Goal: Task Accomplishment & Management: Use online tool/utility

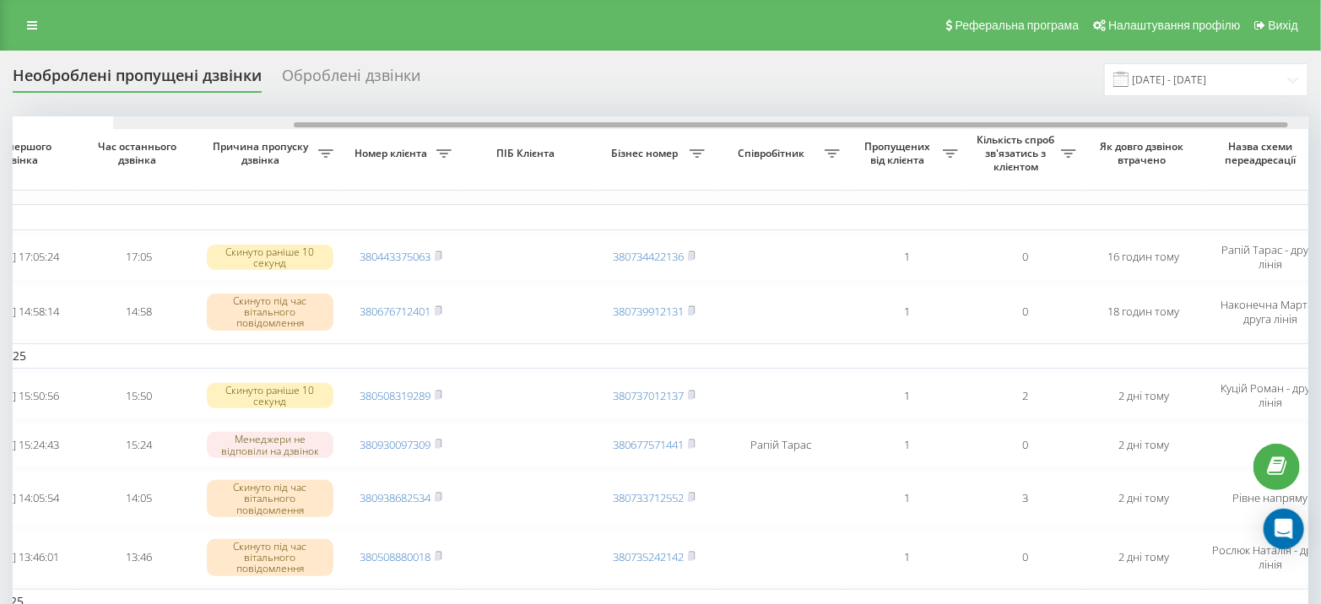
scroll to position [0, 392]
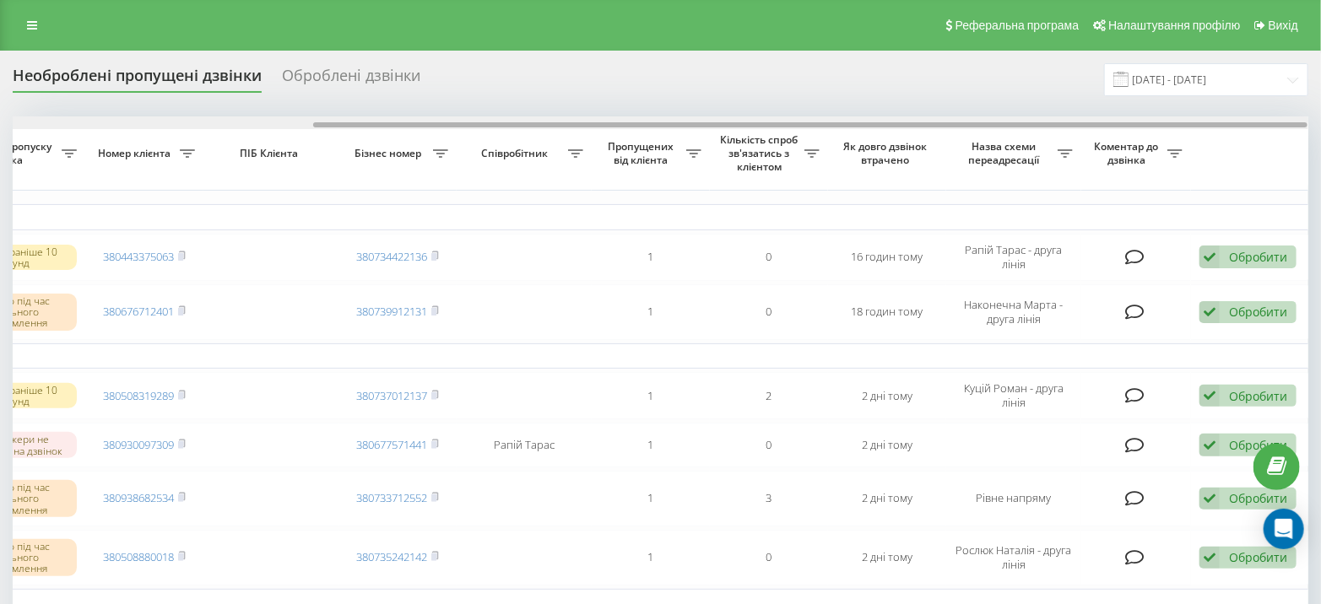
drag, startPoint x: 596, startPoint y: 124, endPoint x: 1012, endPoint y: 109, distance: 416.4
click at [1012, 109] on div "Необроблені пропущені дзвінки Оброблені дзвінки 21.07.2025 - 21.08.2025 Обрати …" at bounding box center [661, 478] width 1296 height 831
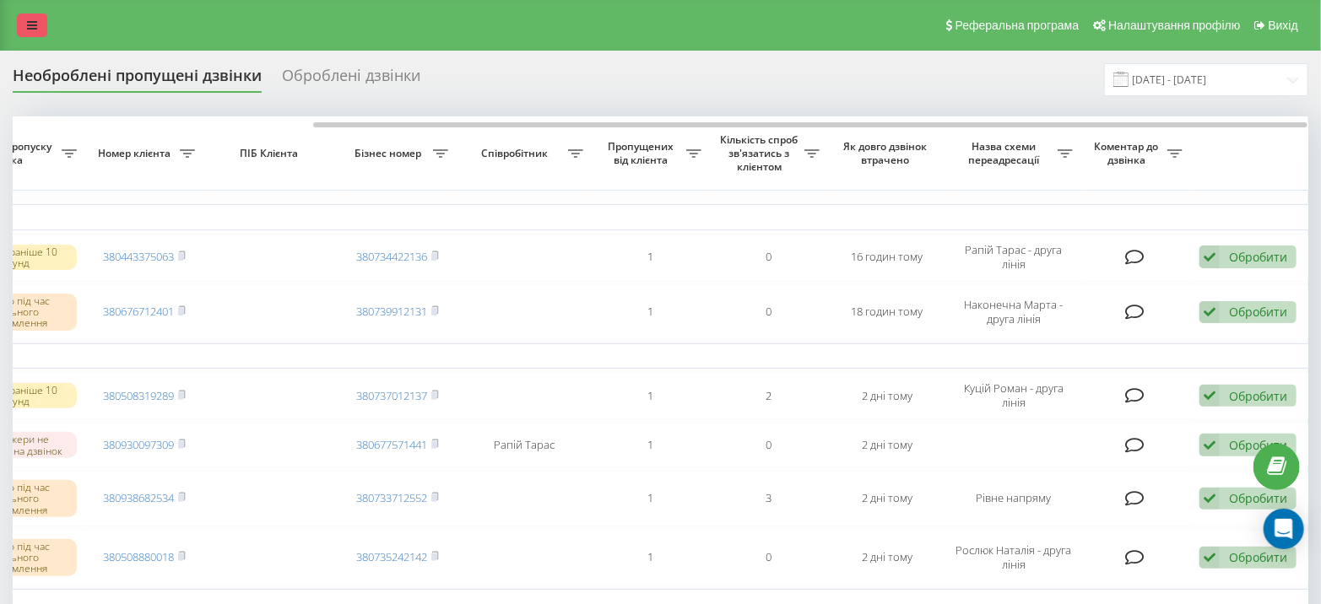
click at [29, 19] on icon at bounding box center [32, 25] width 10 height 12
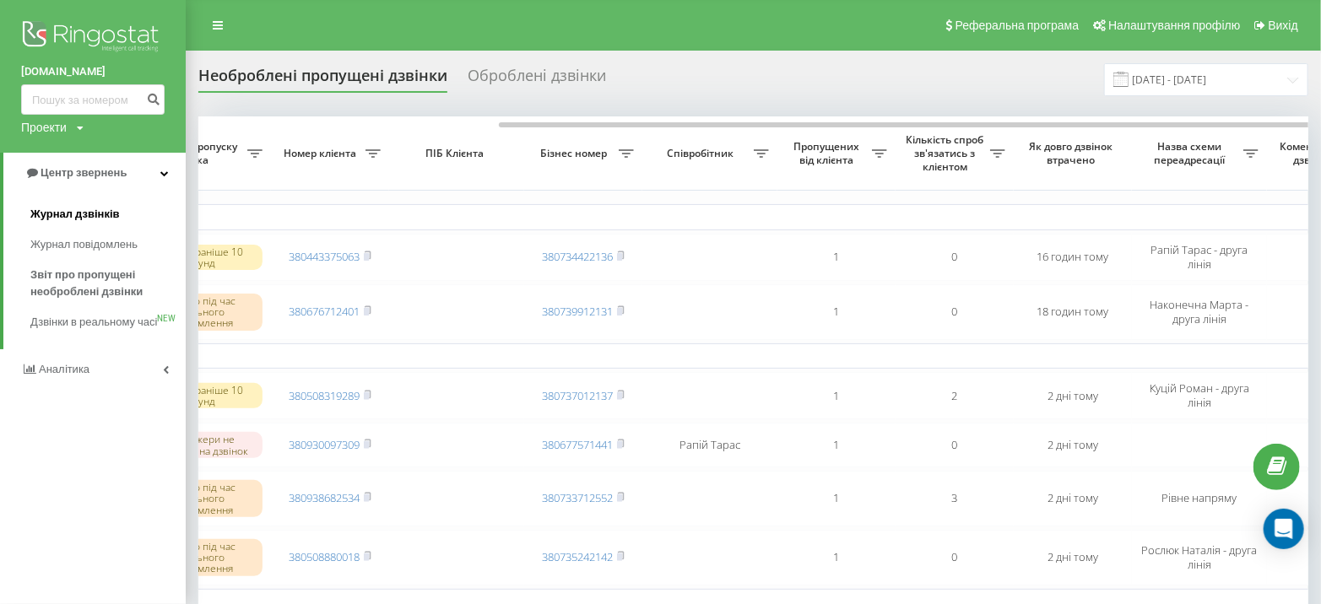
click at [88, 214] on span "Журнал дзвінків" at bounding box center [74, 214] width 89 height 17
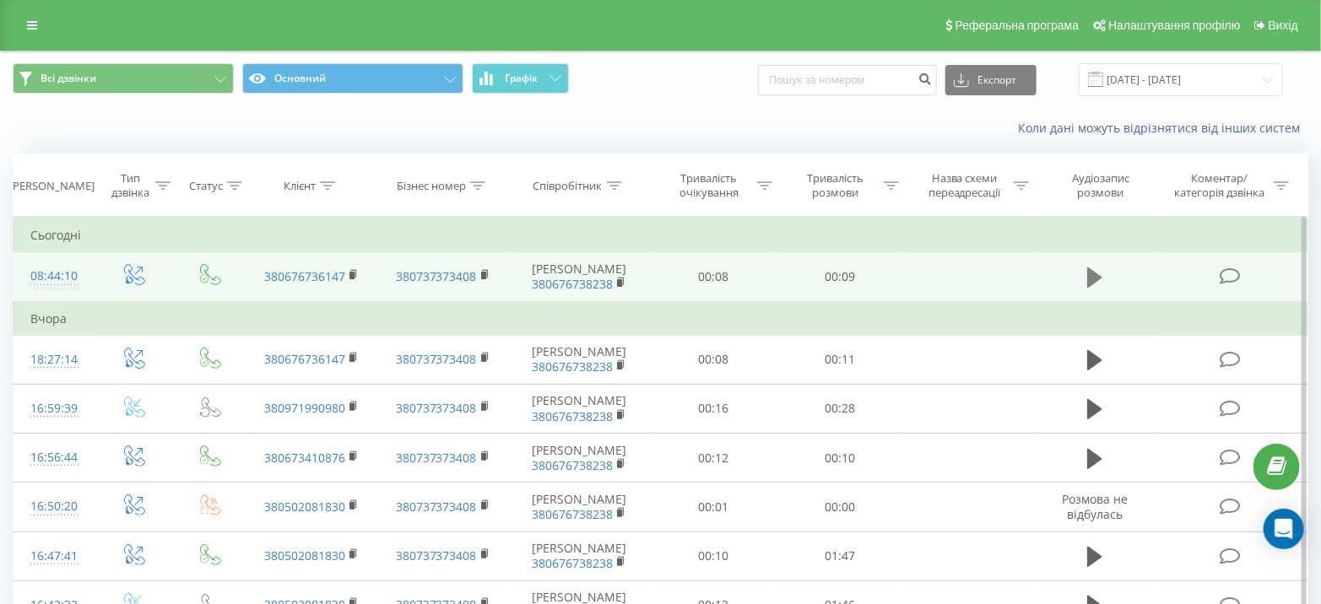
click at [1094, 269] on icon at bounding box center [1094, 278] width 15 height 20
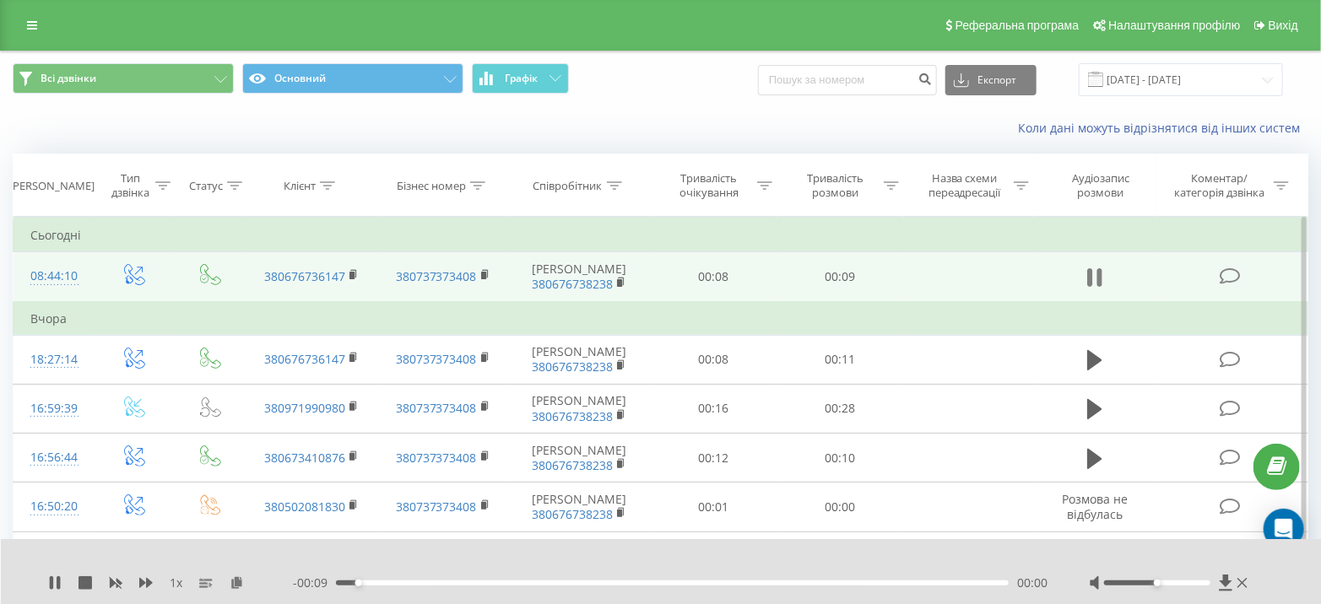
click at [1092, 277] on icon at bounding box center [1090, 277] width 5 height 19
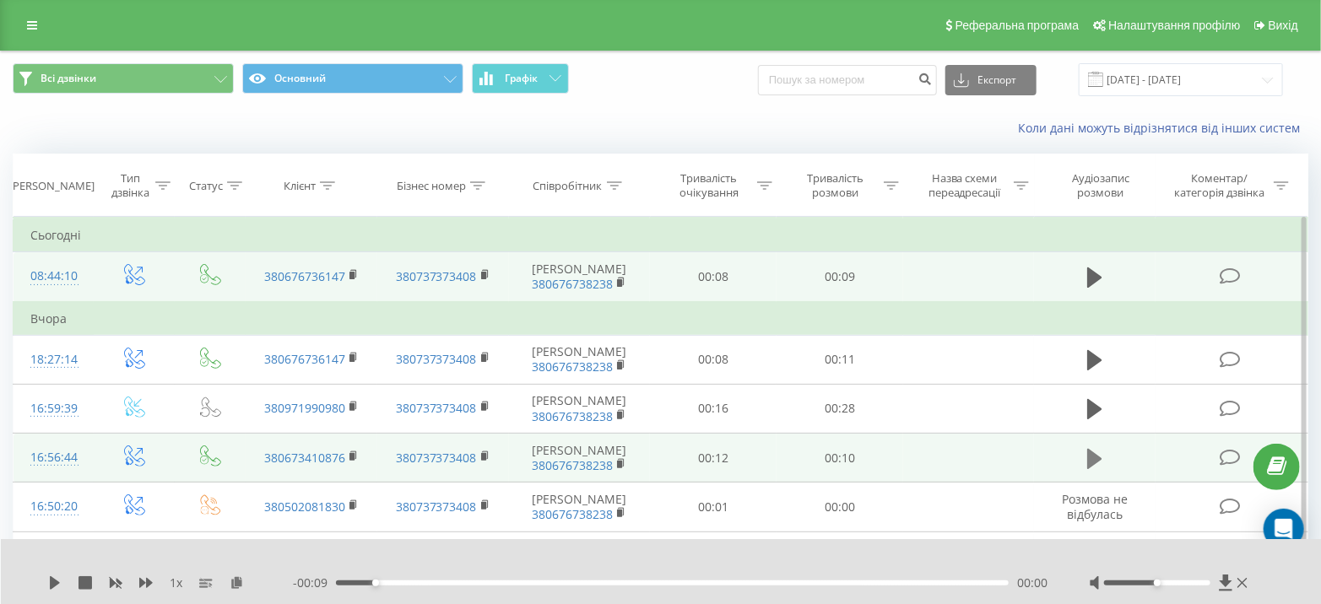
click at [1091, 462] on icon at bounding box center [1094, 458] width 15 height 20
click at [1096, 453] on icon at bounding box center [1094, 459] width 15 height 24
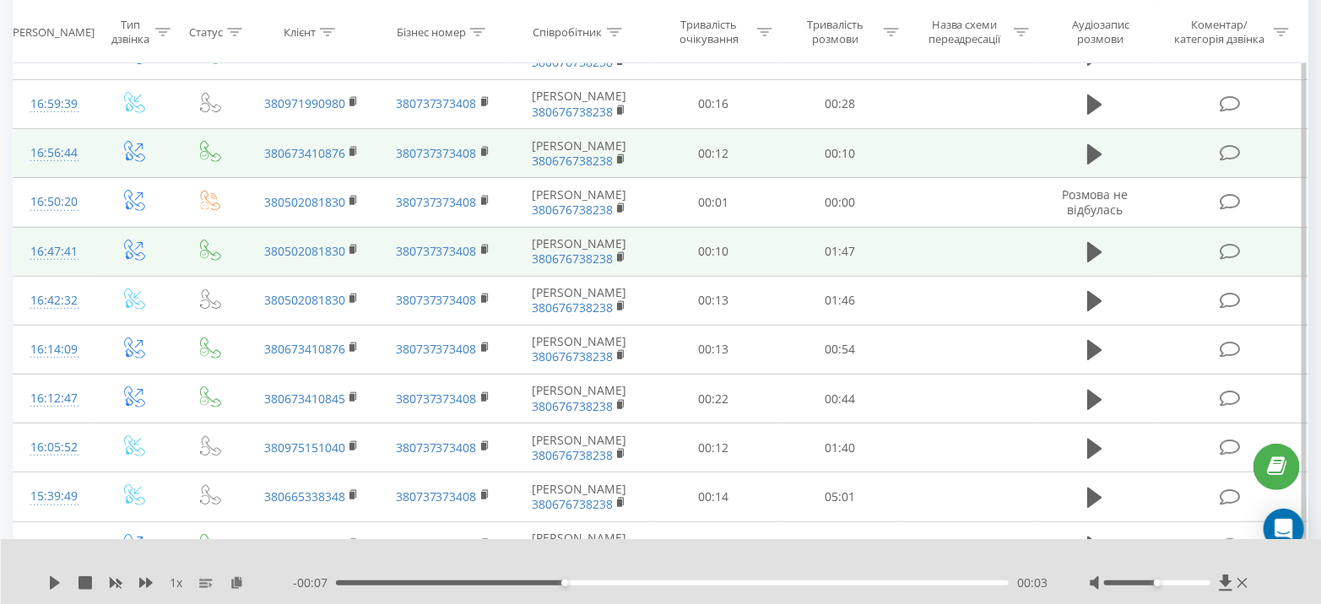
scroll to position [306, 0]
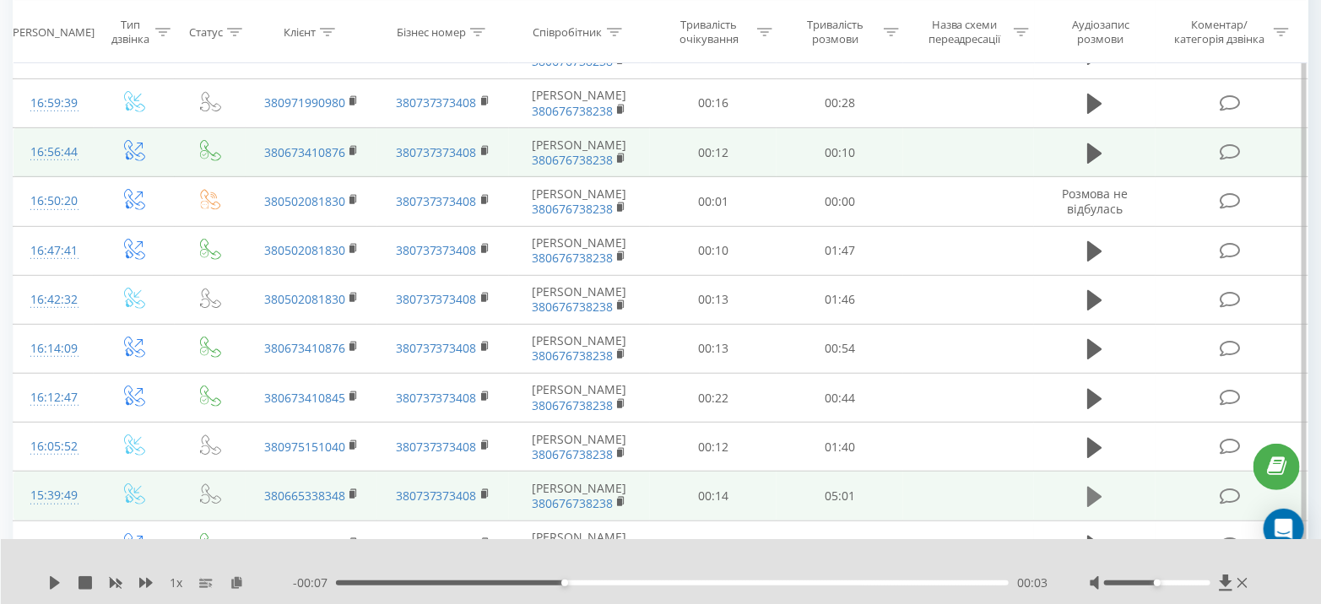
click at [1091, 490] on icon at bounding box center [1094, 497] width 15 height 20
click at [1096, 490] on icon at bounding box center [1094, 497] width 15 height 24
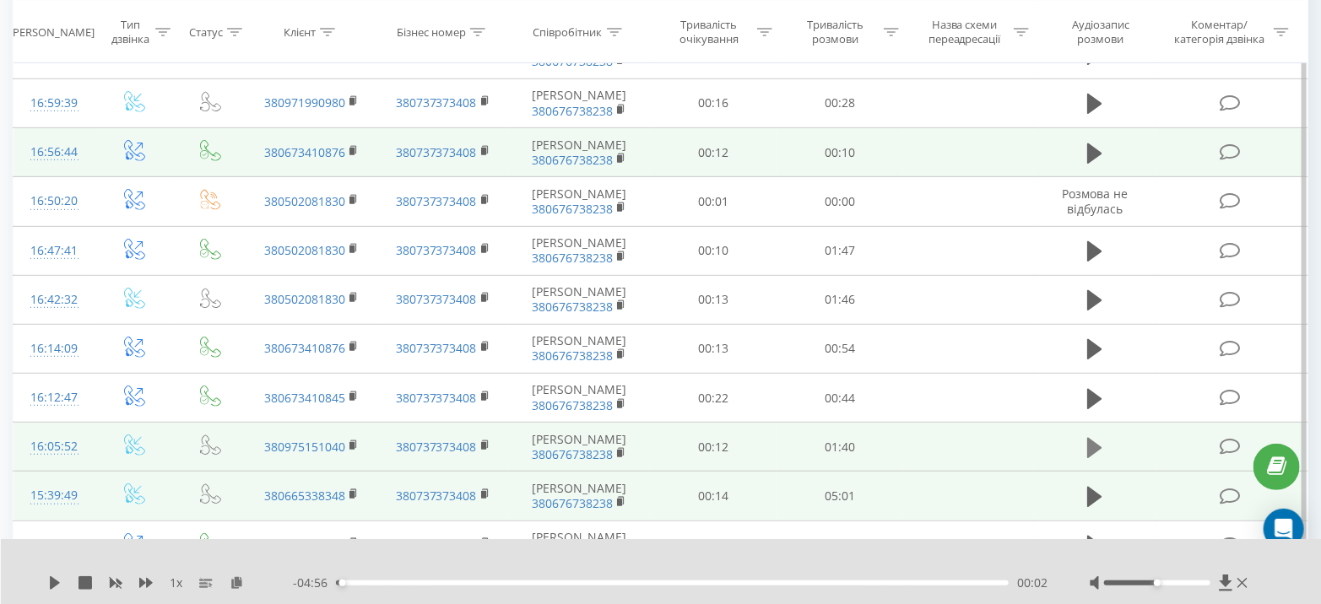
click at [1092, 445] on icon at bounding box center [1094, 448] width 15 height 20
click at [1092, 445] on icon at bounding box center [1090, 448] width 5 height 19
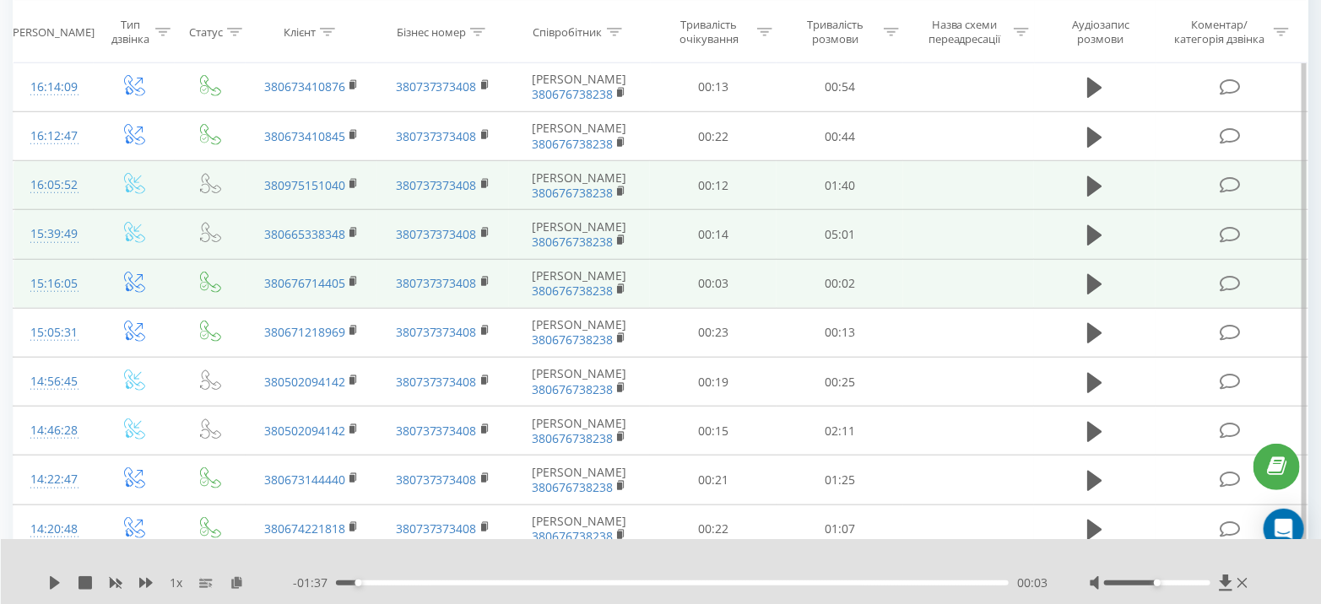
scroll to position [577, 0]
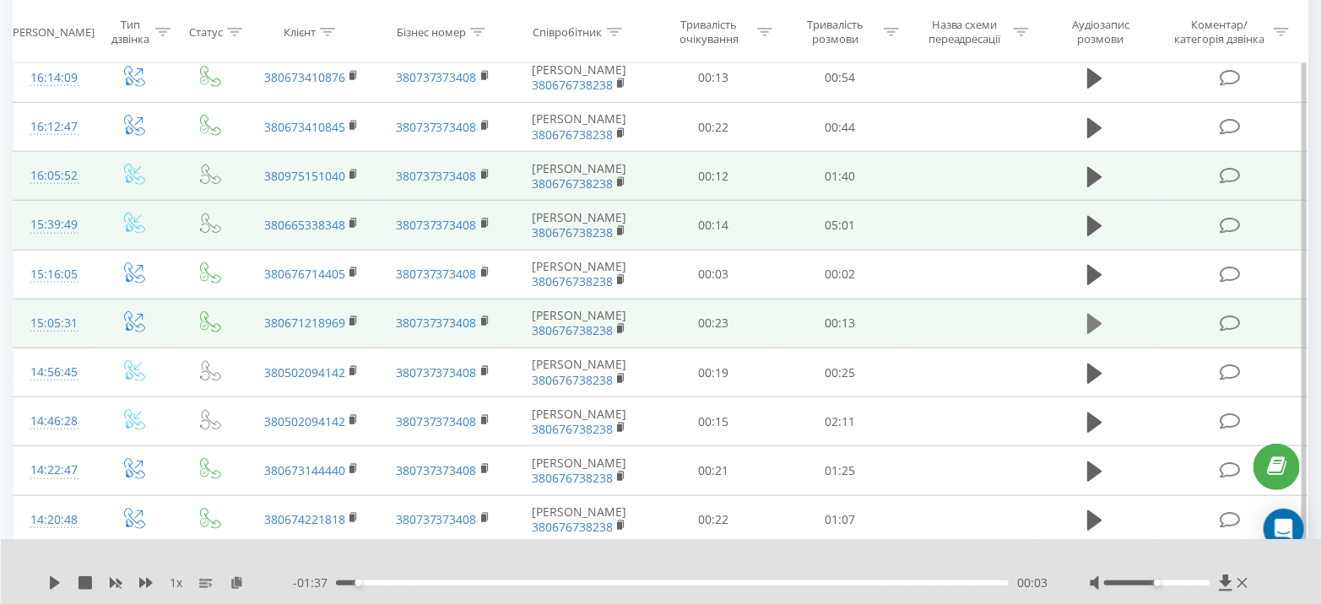
click at [1091, 317] on icon at bounding box center [1094, 324] width 15 height 20
click at [1091, 317] on icon at bounding box center [1090, 324] width 5 height 19
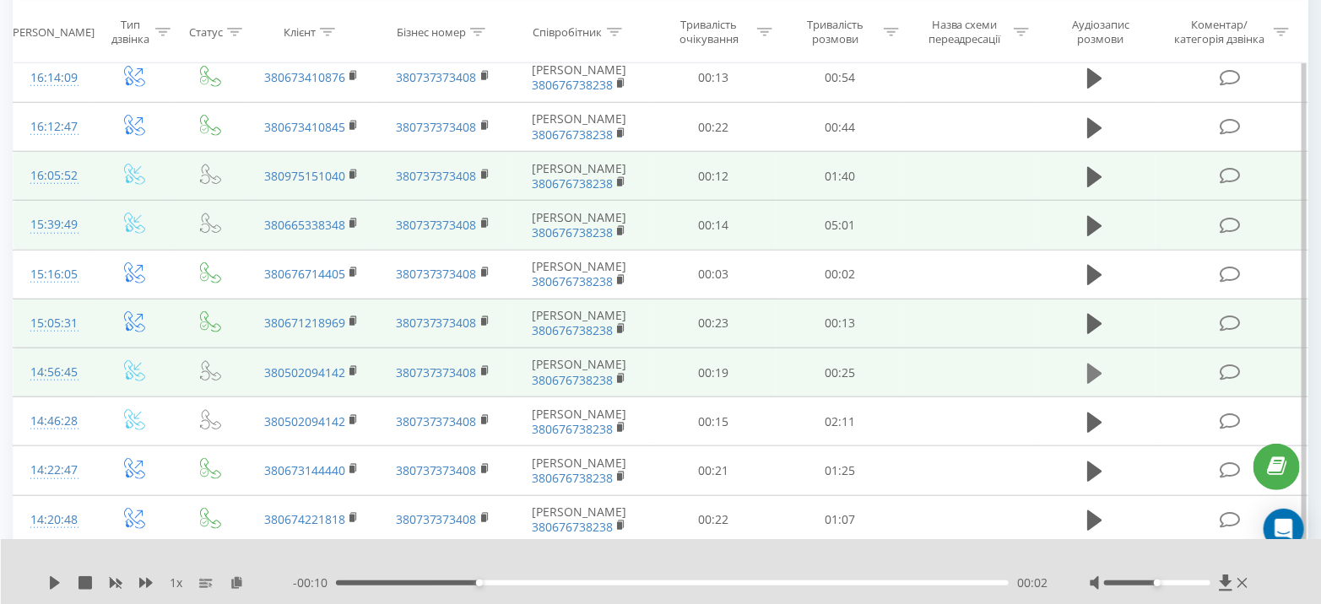
click at [1099, 362] on icon at bounding box center [1094, 374] width 15 height 24
click at [1097, 366] on icon at bounding box center [1094, 374] width 15 height 24
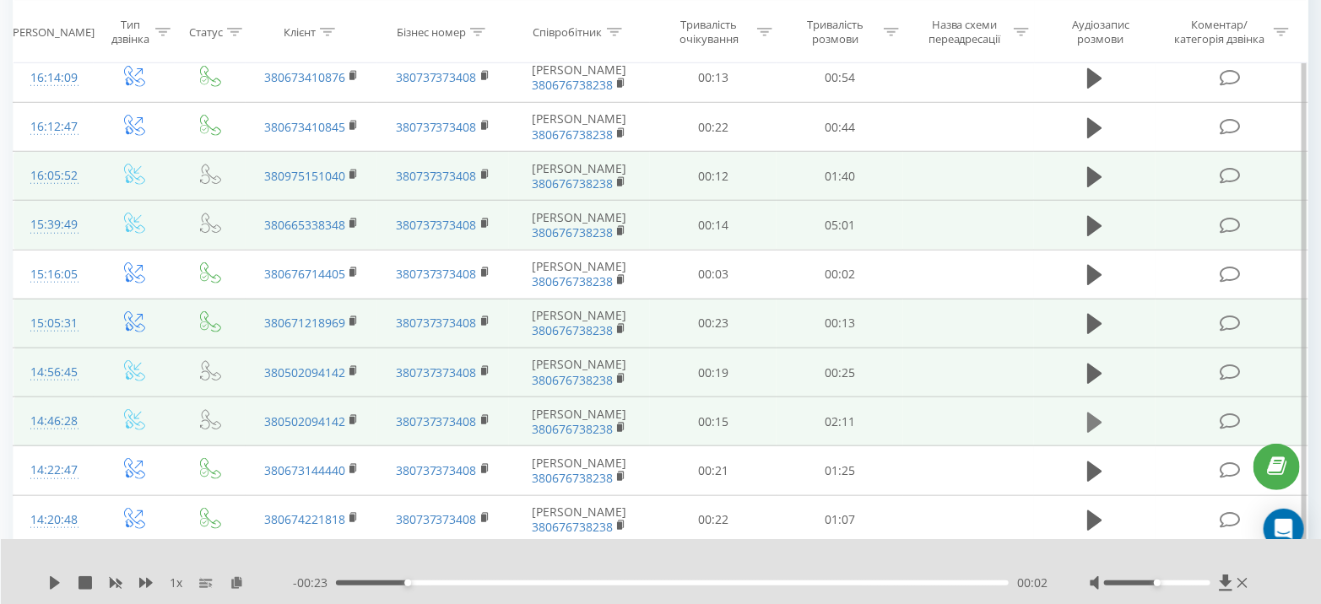
click at [1096, 418] on icon at bounding box center [1094, 423] width 15 height 20
click at [1096, 418] on icon at bounding box center [1094, 423] width 15 height 24
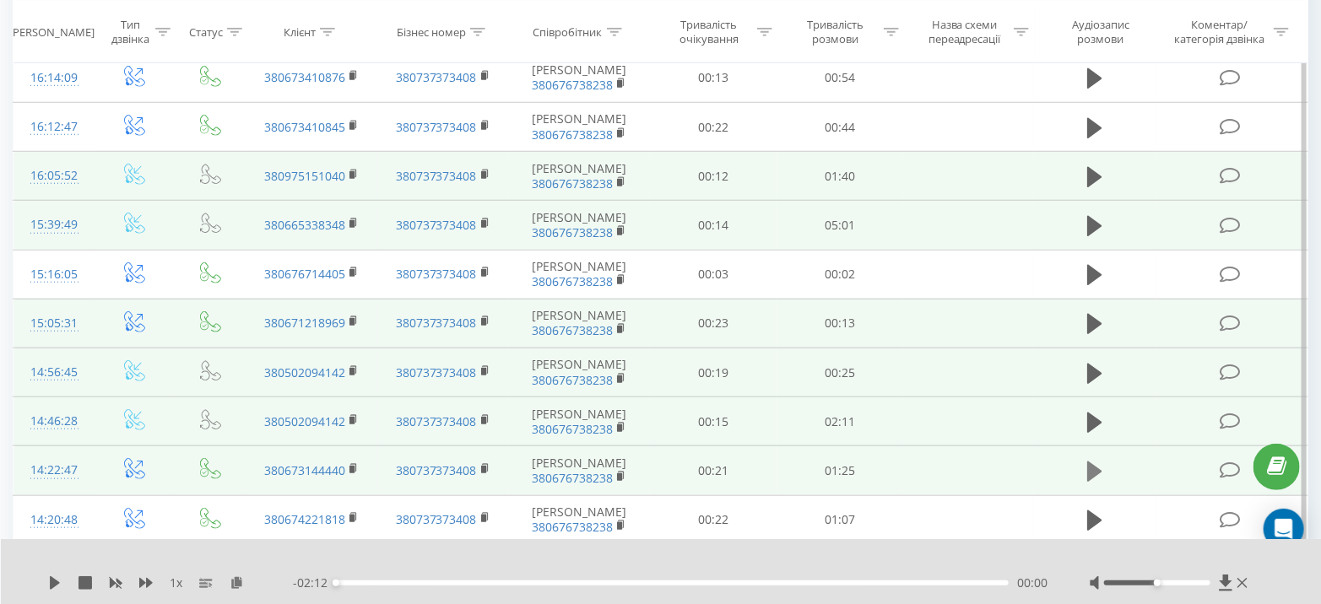
click at [1095, 463] on icon at bounding box center [1094, 472] width 15 height 20
click at [1095, 463] on icon at bounding box center [1094, 472] width 15 height 24
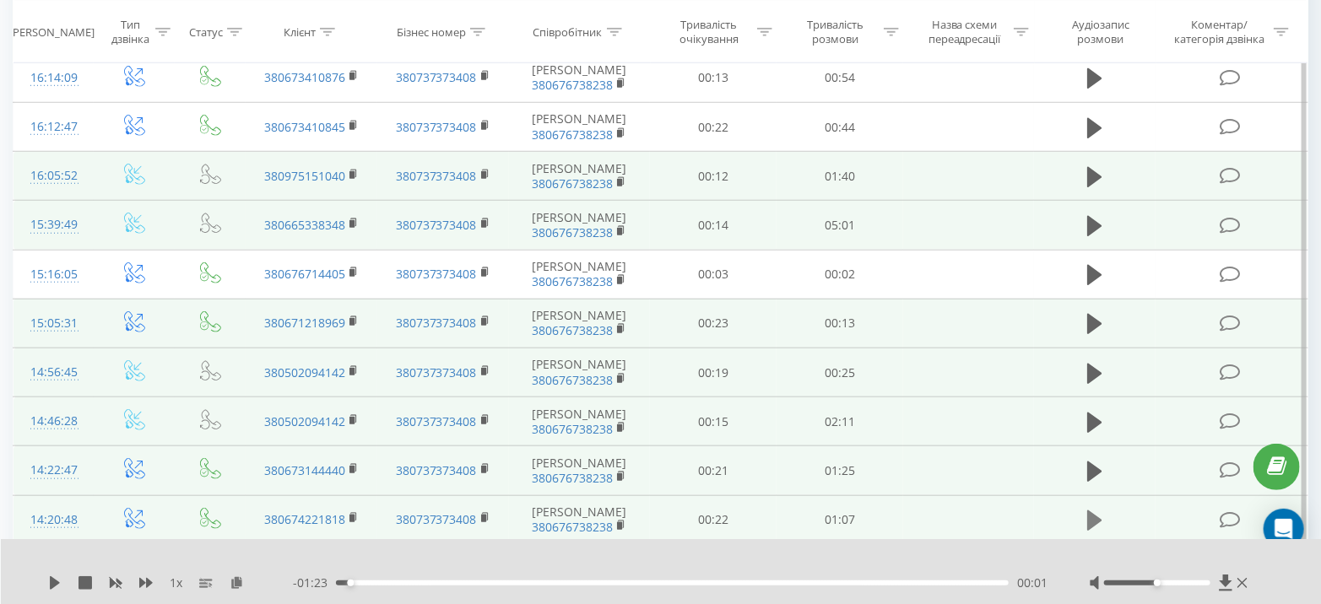
click at [1092, 511] on icon at bounding box center [1094, 521] width 15 height 20
click at [1095, 516] on icon at bounding box center [1094, 521] width 15 height 24
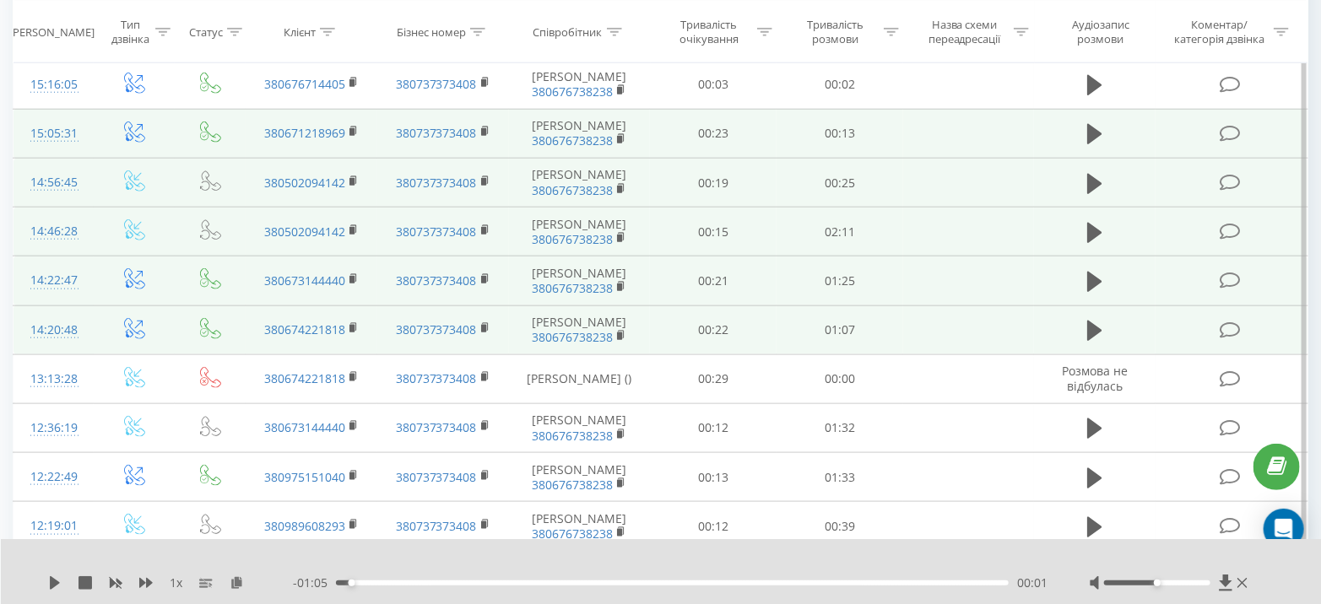
scroll to position [863, 0]
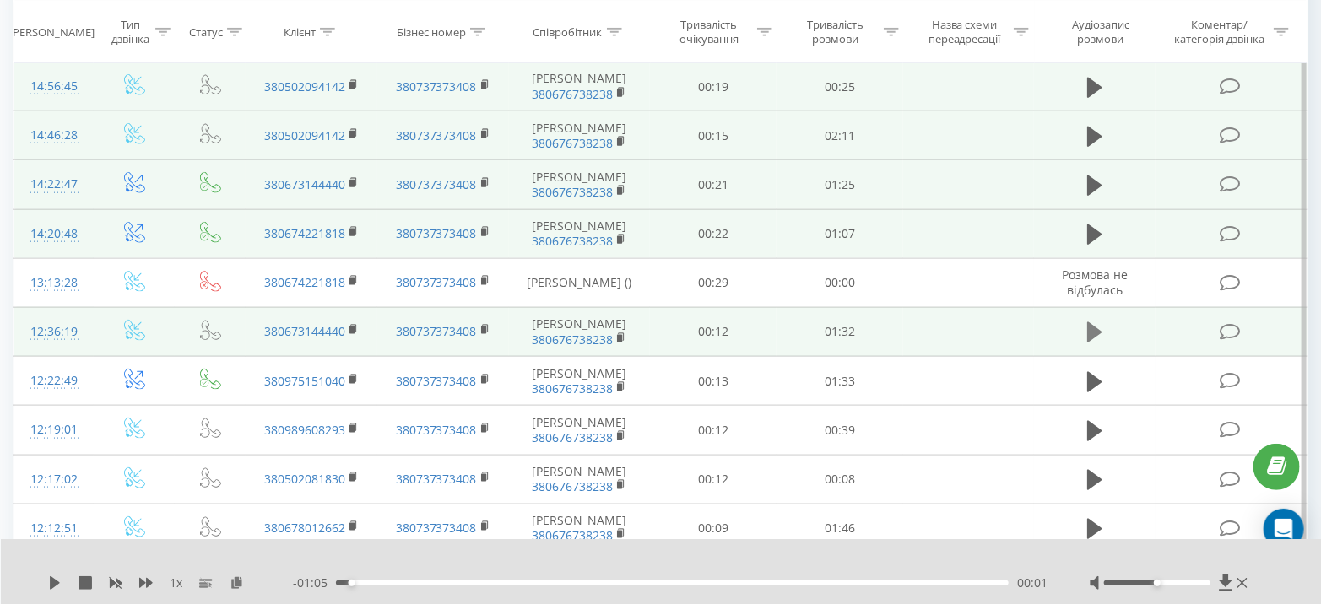
click at [1100, 326] on icon at bounding box center [1094, 332] width 15 height 20
click at [1100, 326] on icon at bounding box center [1099, 332] width 5 height 19
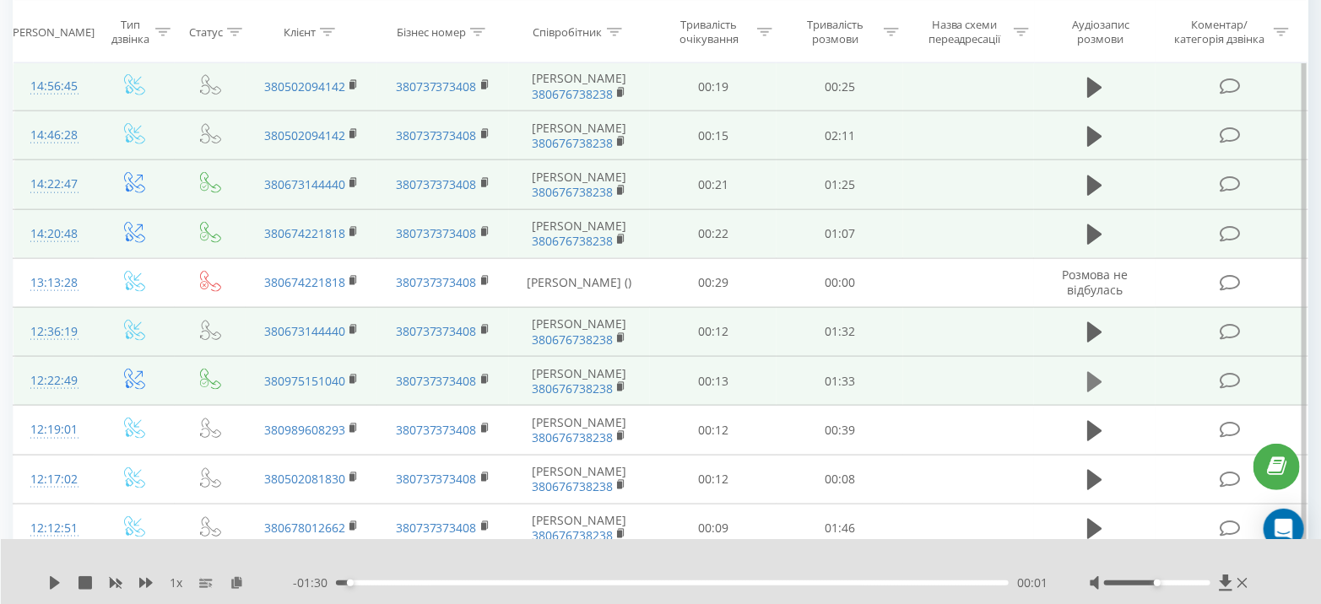
click at [1091, 376] on icon at bounding box center [1094, 381] width 15 height 20
click at [1094, 376] on icon at bounding box center [1094, 383] width 15 height 24
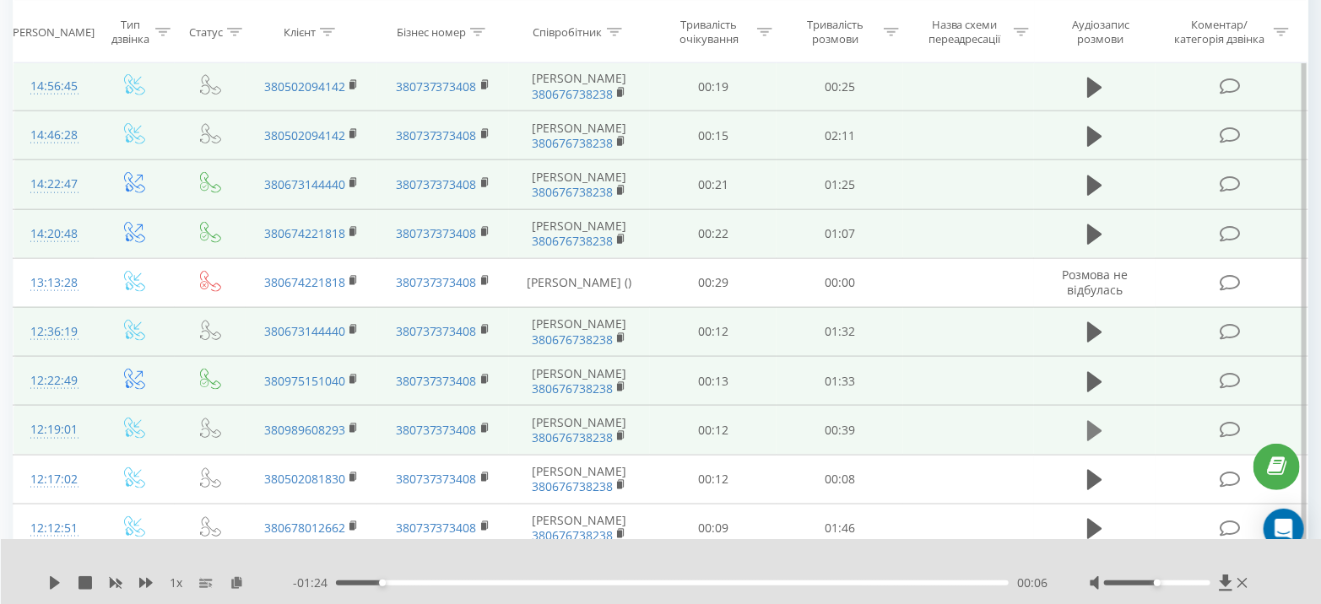
click at [1091, 429] on icon at bounding box center [1094, 431] width 15 height 20
click at [1095, 426] on icon at bounding box center [1094, 432] width 15 height 24
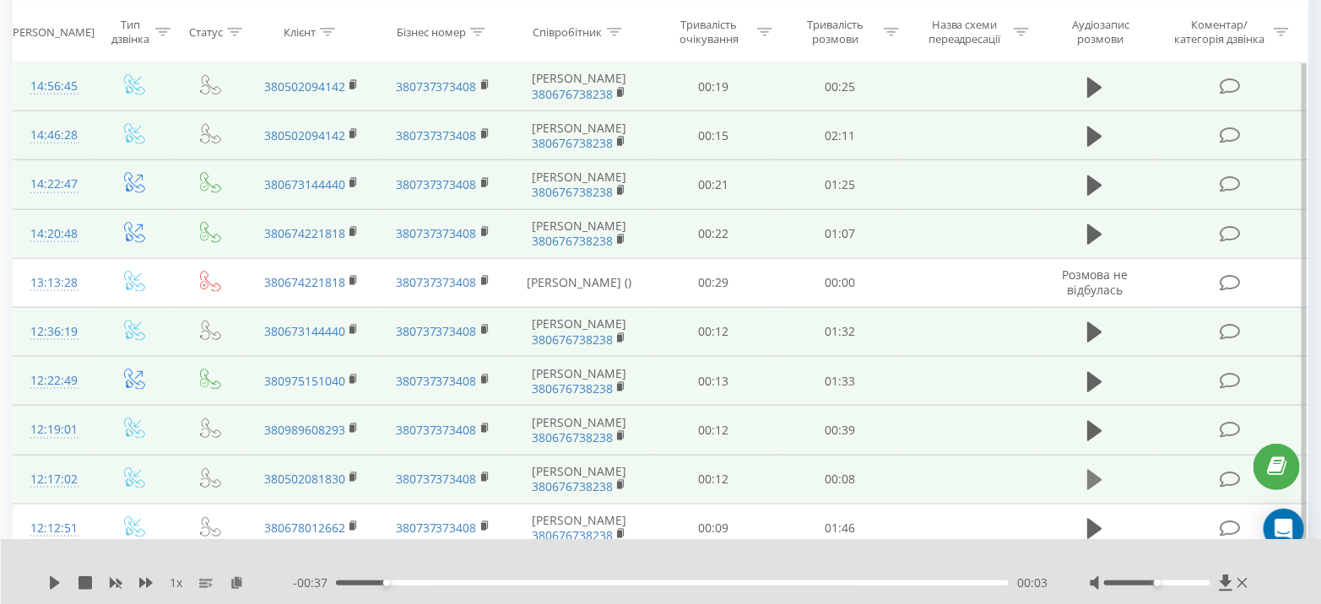
click at [1096, 476] on icon at bounding box center [1094, 480] width 15 height 20
click at [1096, 476] on icon at bounding box center [1094, 480] width 15 height 24
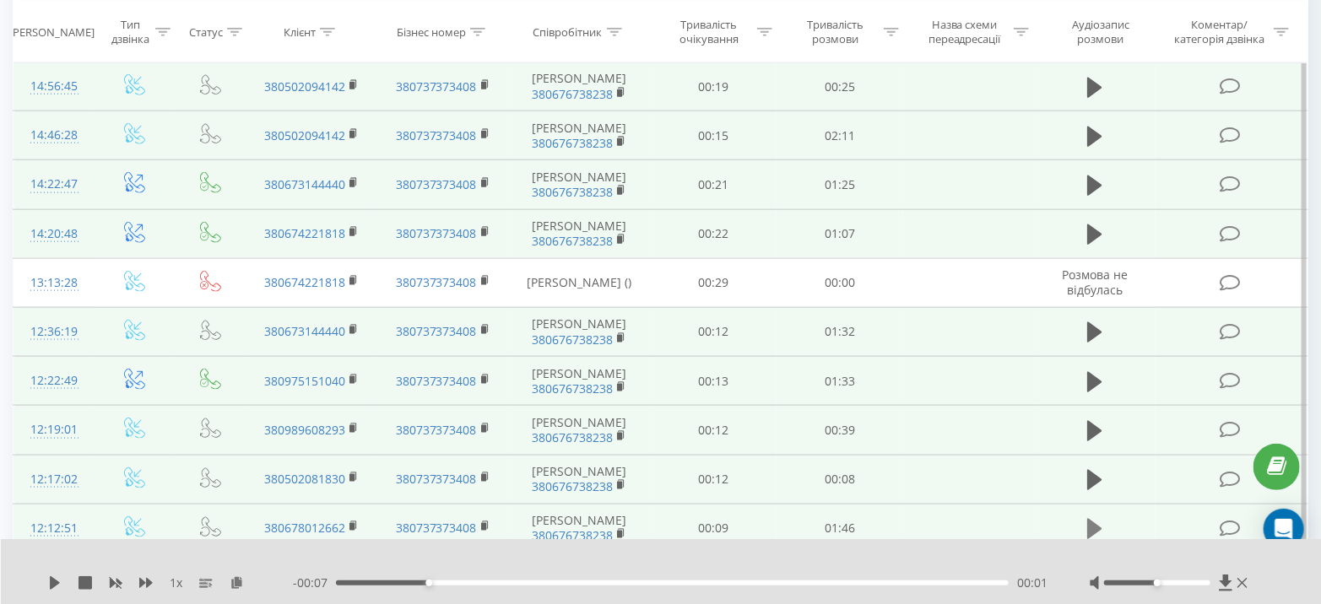
click at [1093, 522] on icon at bounding box center [1094, 529] width 15 height 20
click at [1093, 522] on icon at bounding box center [1094, 529] width 15 height 24
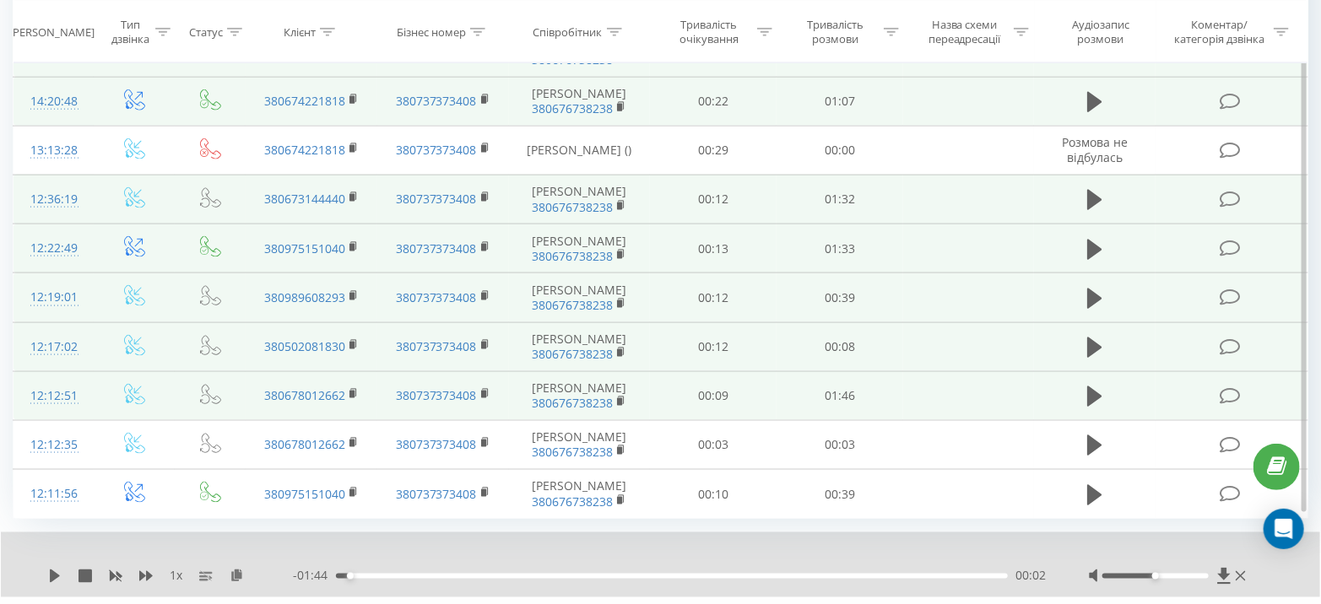
scroll to position [1004, 0]
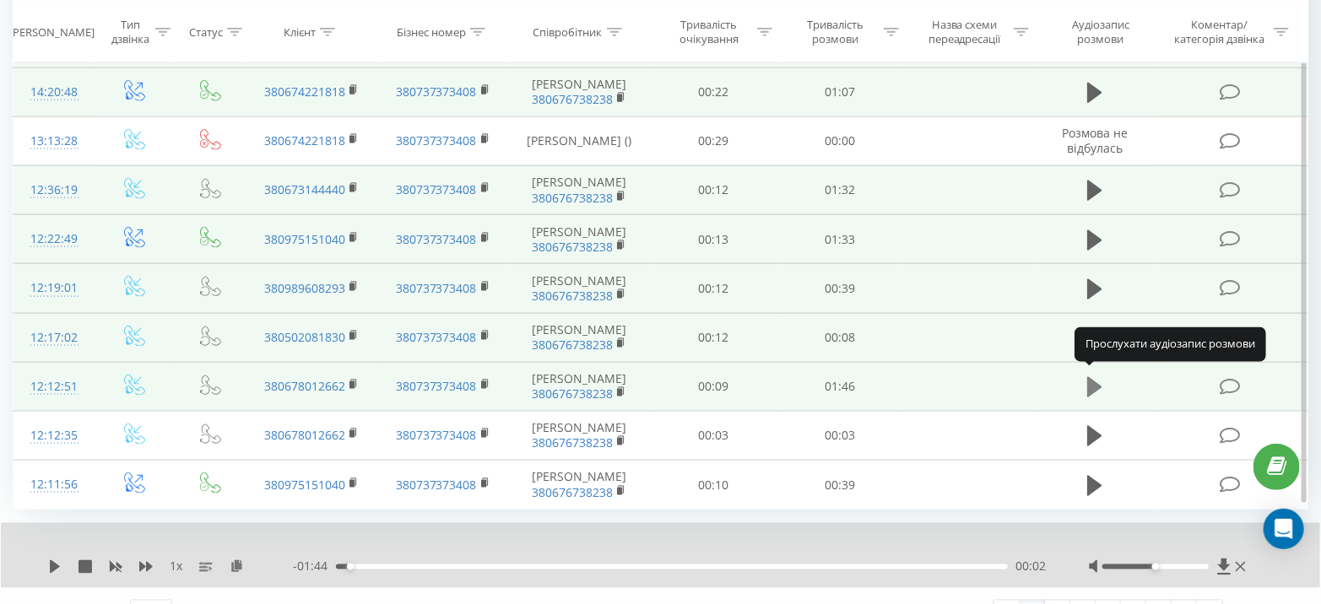
click at [1091, 379] on icon at bounding box center [1094, 387] width 15 height 20
click at [1087, 390] on icon at bounding box center [1094, 388] width 15 height 24
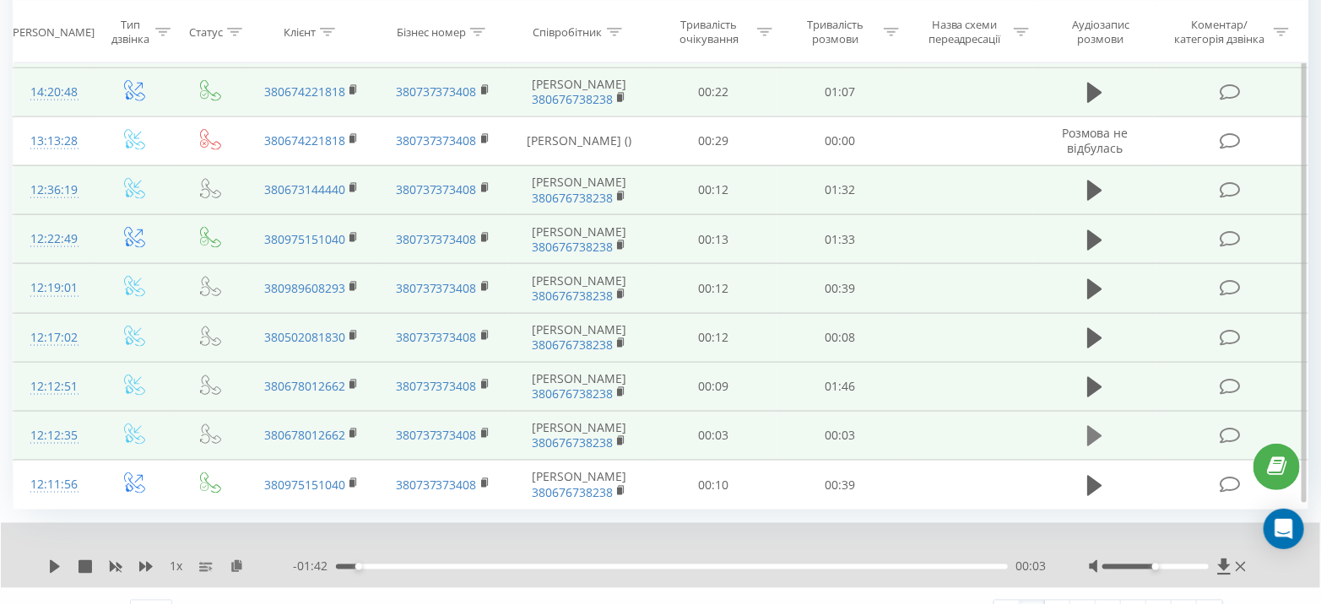
click at [1094, 426] on icon at bounding box center [1094, 436] width 15 height 20
click at [1094, 426] on icon at bounding box center [1094, 437] width 15 height 24
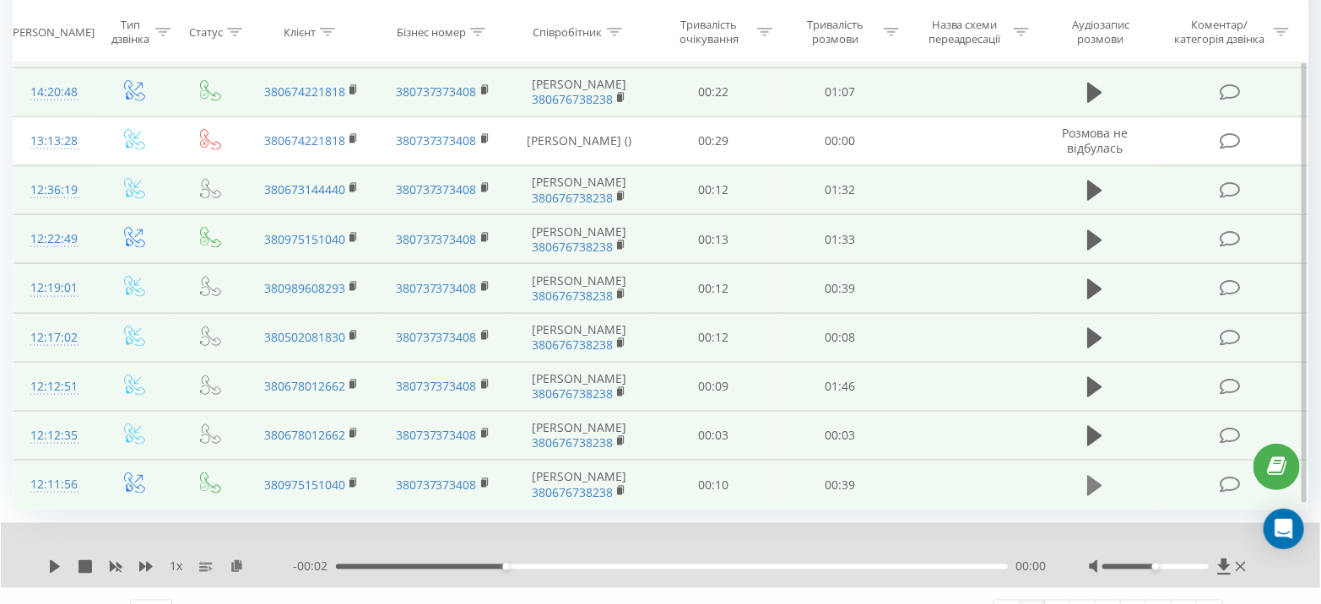
click at [1095, 477] on icon at bounding box center [1094, 485] width 15 height 20
click at [1095, 477] on icon at bounding box center [1094, 486] width 15 height 24
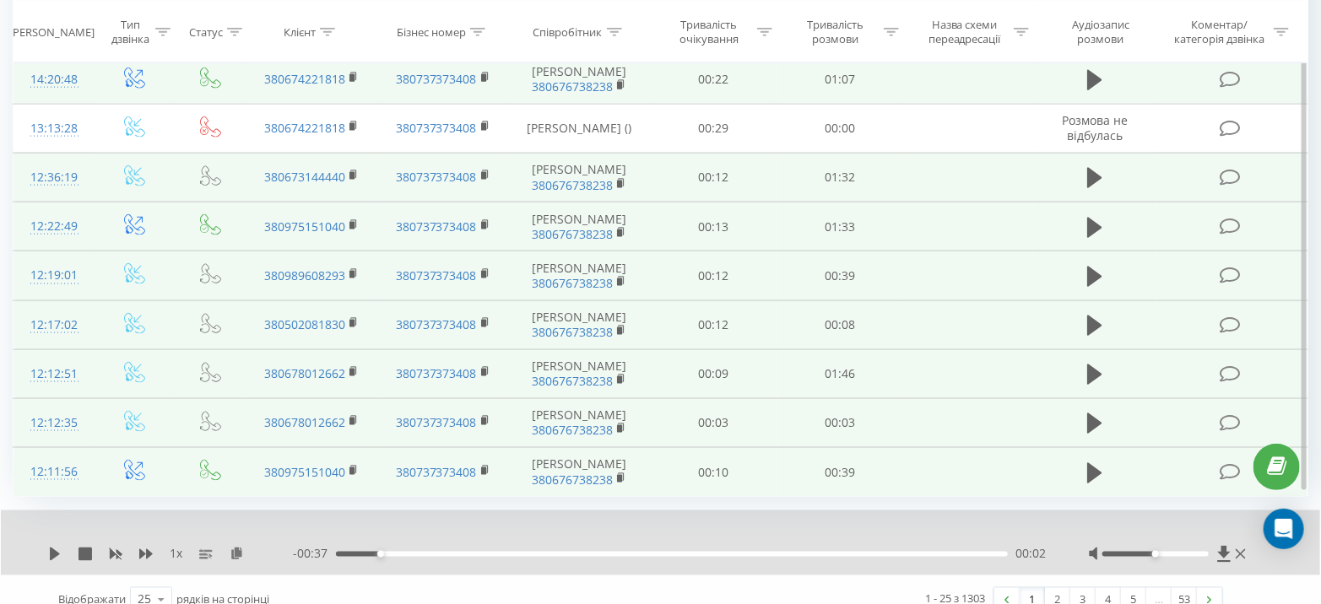
scroll to position [1032, 0]
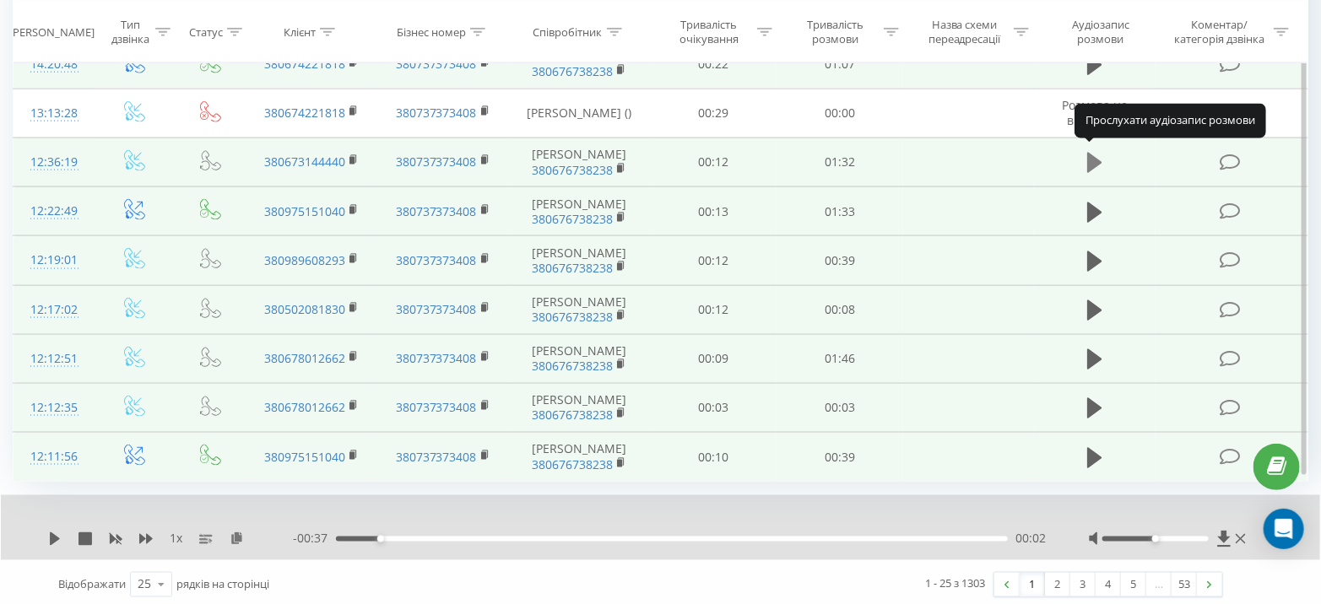
click at [1095, 157] on icon at bounding box center [1094, 163] width 15 height 20
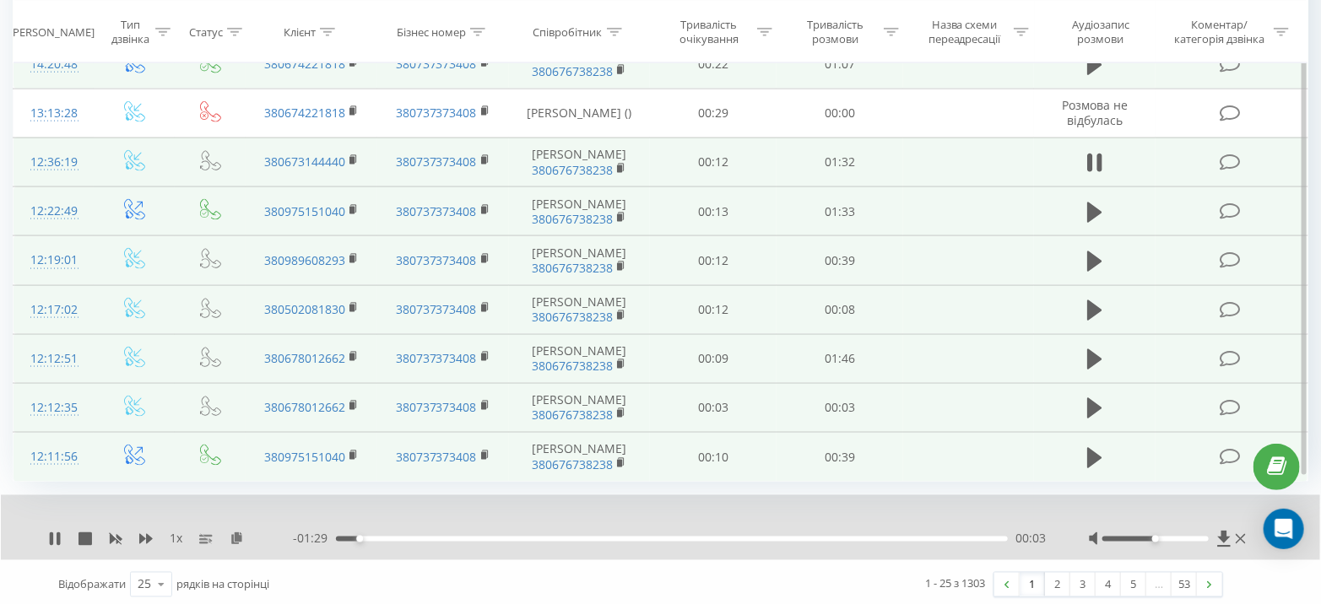
click at [1095, 157] on icon at bounding box center [1094, 163] width 15 height 24
click at [1087, 203] on icon at bounding box center [1094, 212] width 15 height 20
click at [1087, 203] on icon at bounding box center [1094, 213] width 15 height 24
click at [1092, 253] on icon at bounding box center [1094, 262] width 15 height 20
click at [1092, 253] on icon at bounding box center [1090, 261] width 5 height 19
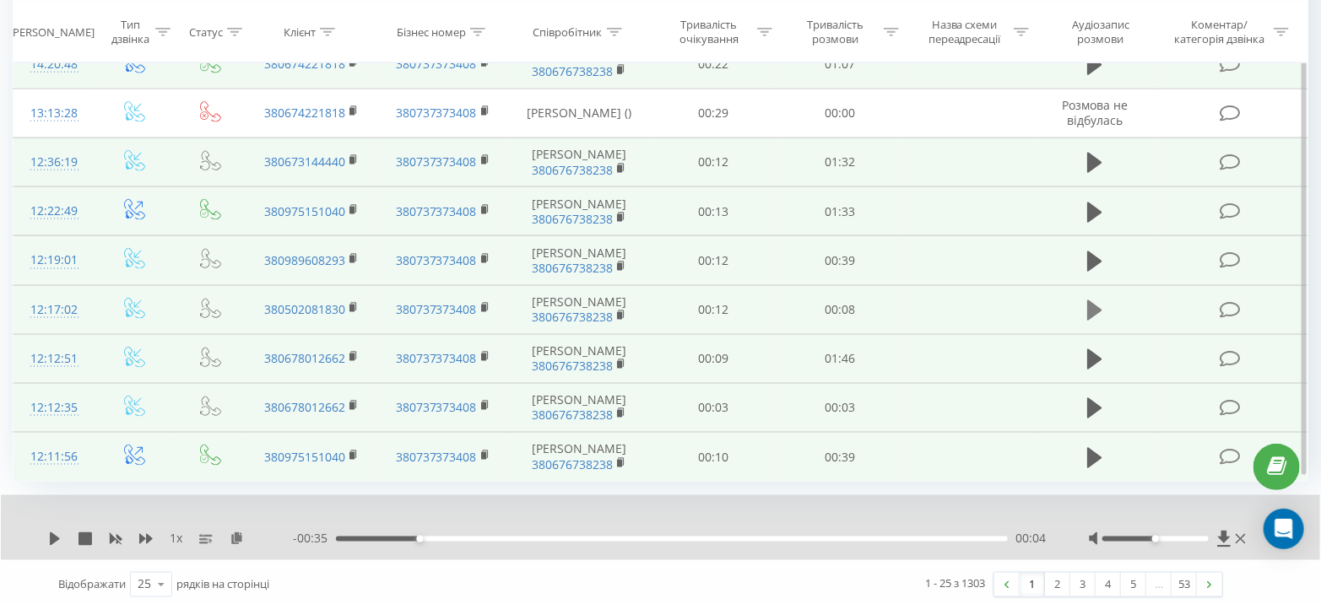
click at [1091, 300] on icon at bounding box center [1094, 310] width 15 height 20
click at [1091, 301] on icon at bounding box center [1090, 310] width 5 height 19
click at [1099, 351] on icon at bounding box center [1094, 359] width 15 height 20
click at [1099, 351] on icon at bounding box center [1099, 359] width 5 height 19
click at [1101, 401] on icon at bounding box center [1094, 409] width 15 height 24
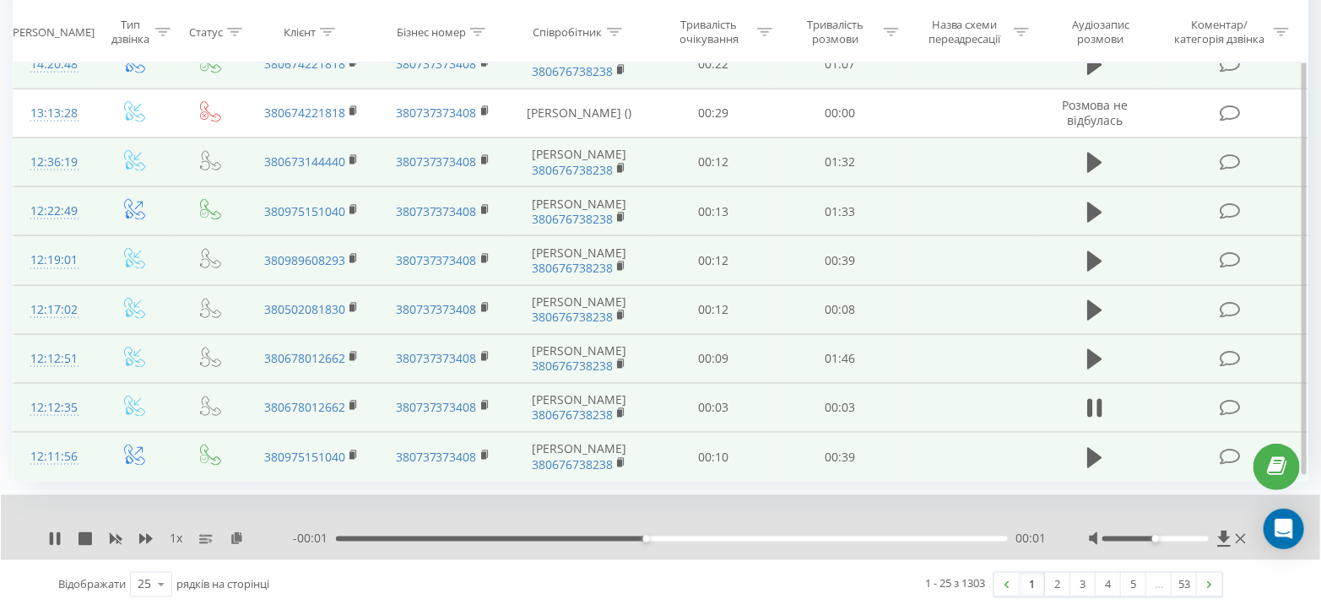
click at [1101, 401] on icon at bounding box center [1099, 408] width 5 height 19
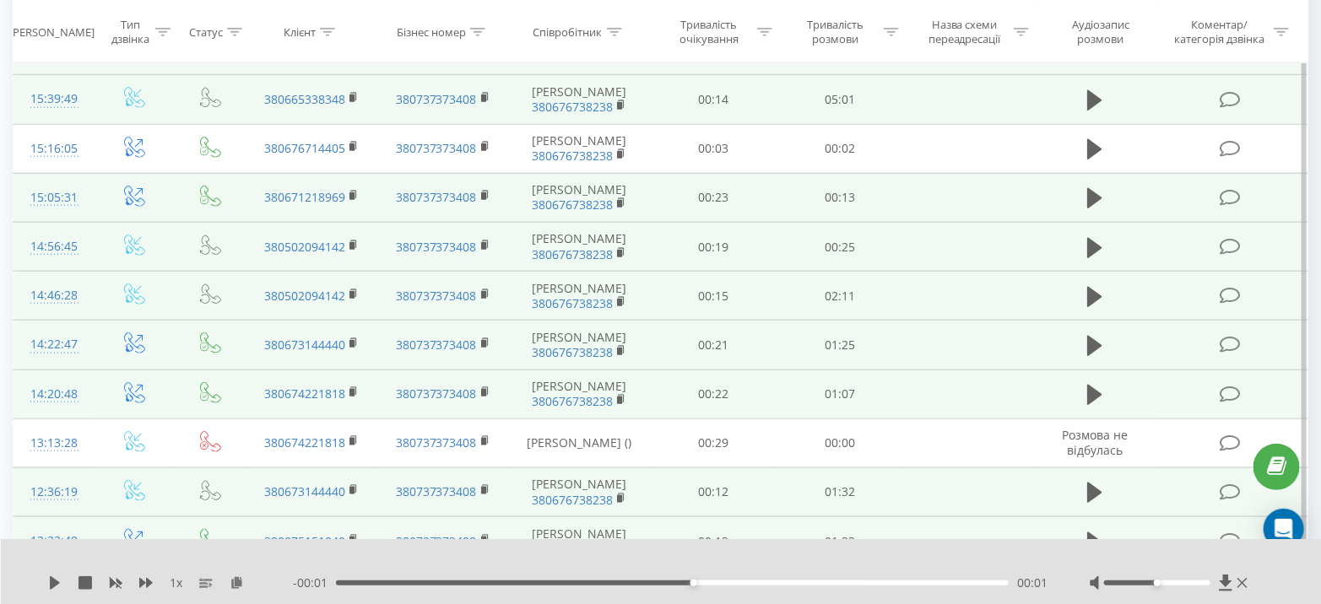
scroll to position [712, 0]
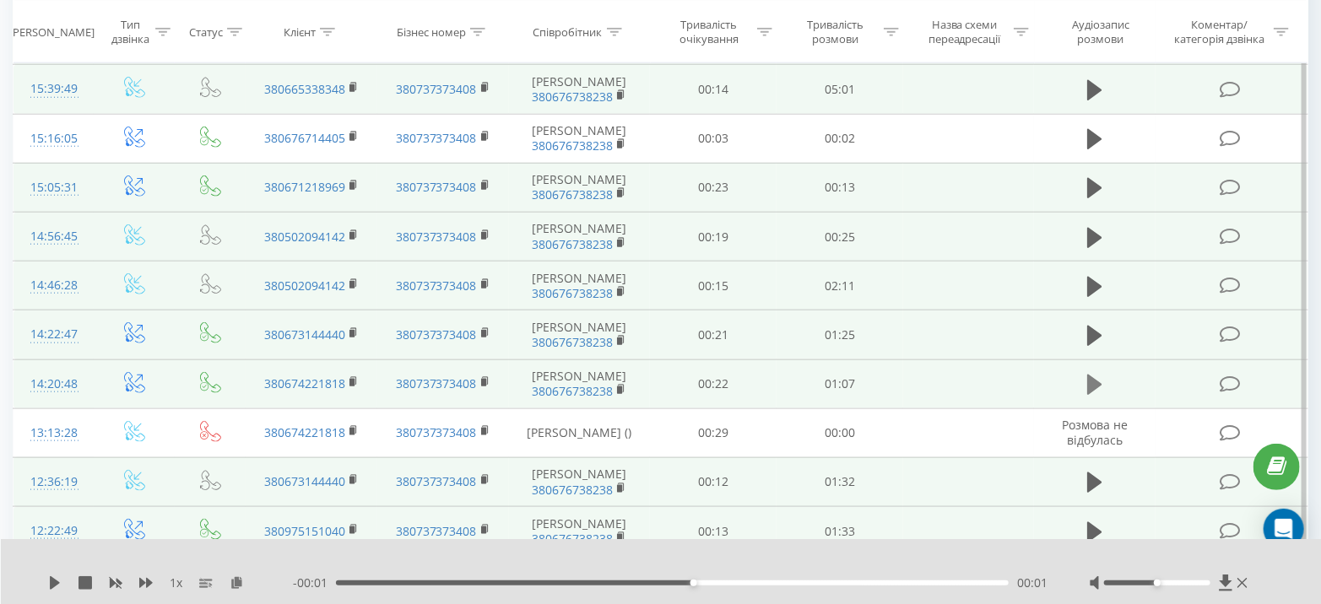
click at [1099, 378] on icon at bounding box center [1094, 385] width 15 height 20
click at [1096, 378] on icon at bounding box center [1094, 385] width 15 height 24
click at [1091, 326] on icon at bounding box center [1094, 336] width 15 height 20
click at [1094, 332] on icon at bounding box center [1094, 336] width 15 height 24
click at [1094, 284] on icon at bounding box center [1094, 287] width 15 height 20
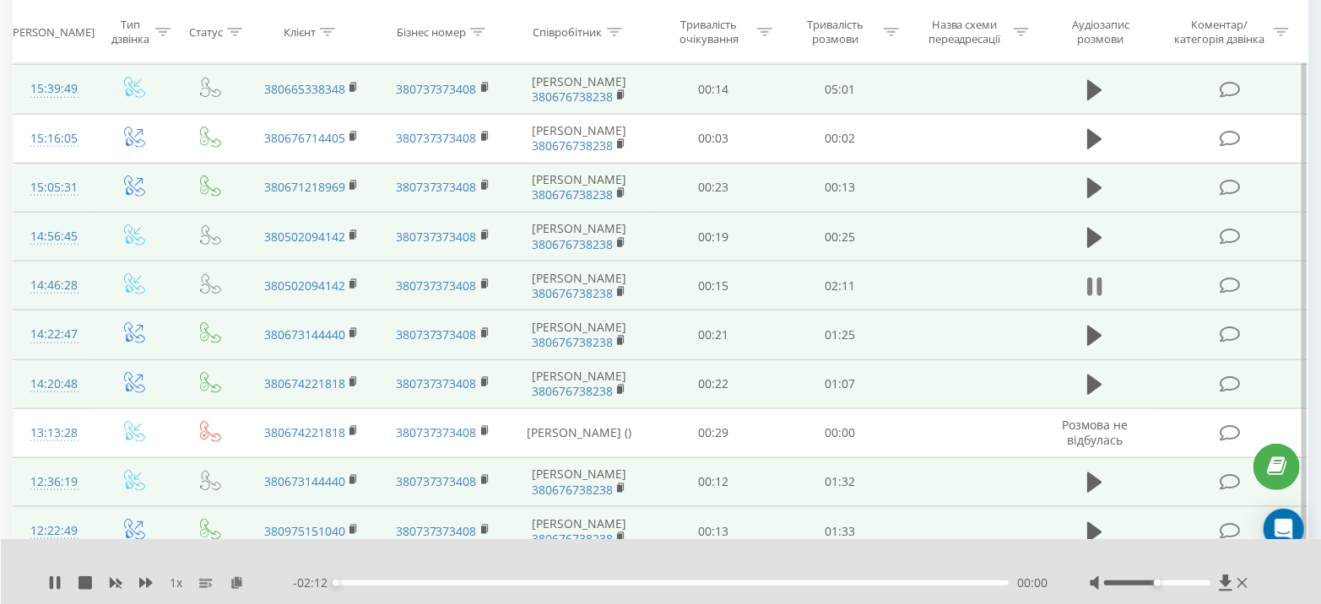
click at [1093, 284] on icon at bounding box center [1094, 287] width 15 height 24
click at [1090, 230] on icon at bounding box center [1094, 237] width 15 height 20
click at [1092, 230] on icon at bounding box center [1090, 238] width 5 height 19
click at [1094, 192] on icon at bounding box center [1094, 188] width 15 height 24
click at [1096, 183] on icon at bounding box center [1094, 188] width 15 height 24
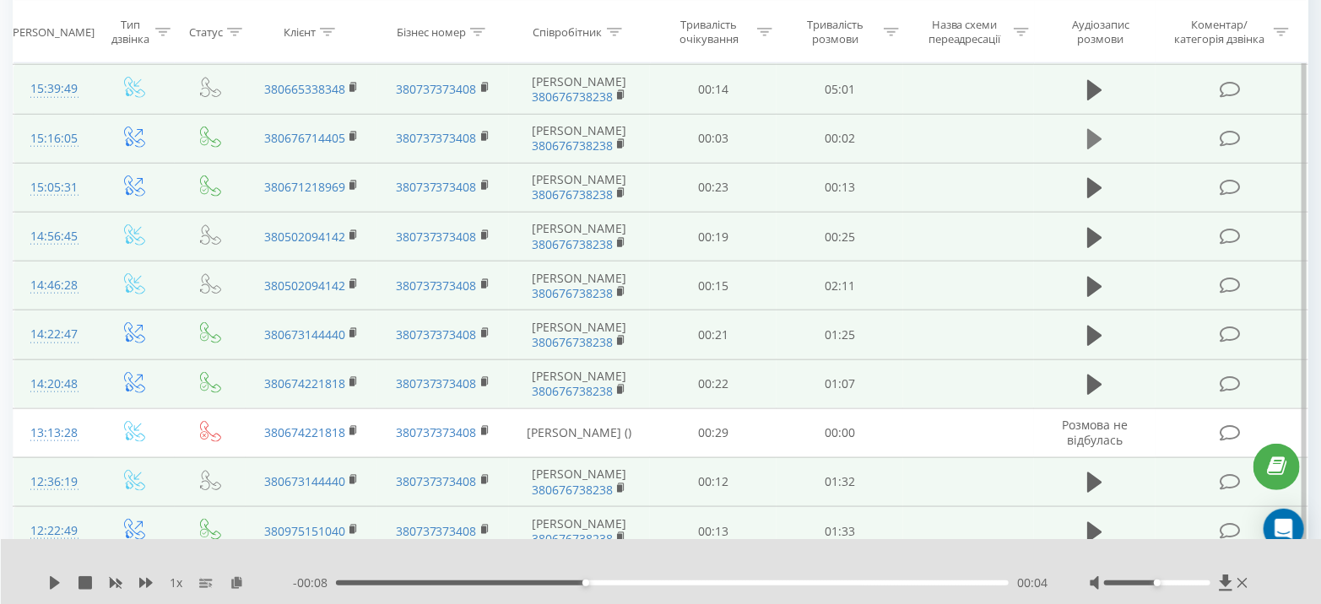
click at [1096, 143] on icon at bounding box center [1094, 139] width 15 height 24
click at [1096, 142] on icon at bounding box center [1094, 139] width 15 height 24
click at [1094, 82] on icon at bounding box center [1094, 90] width 15 height 20
click at [1094, 82] on icon at bounding box center [1094, 90] width 15 height 24
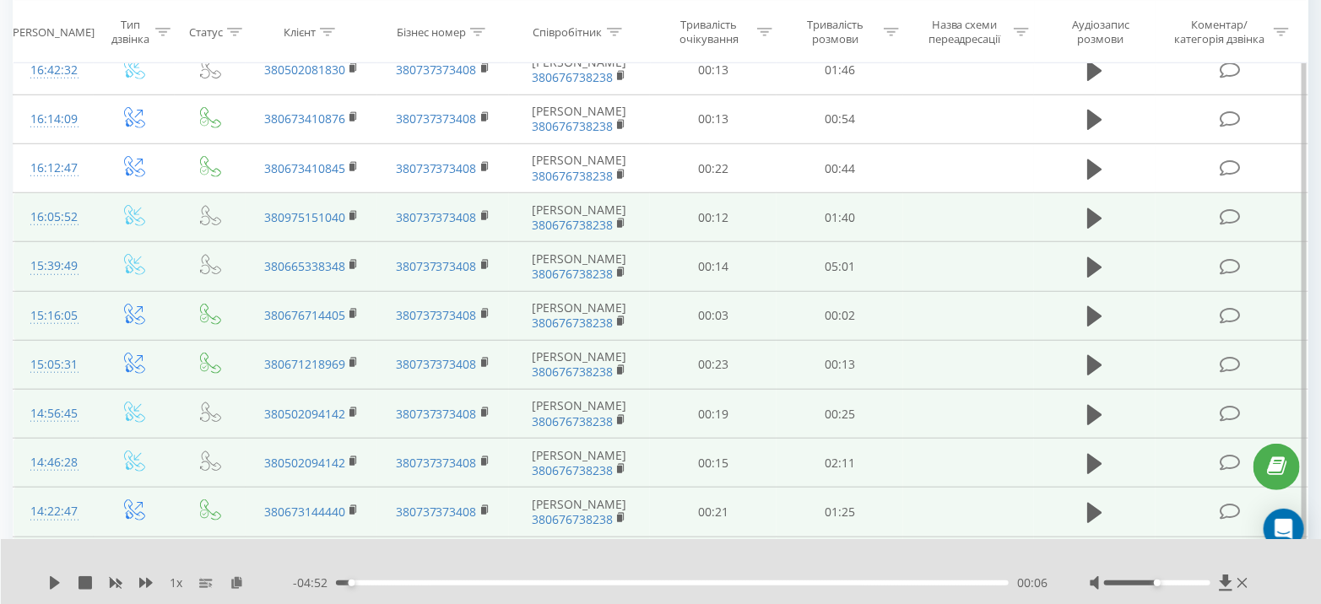
scroll to position [531, 0]
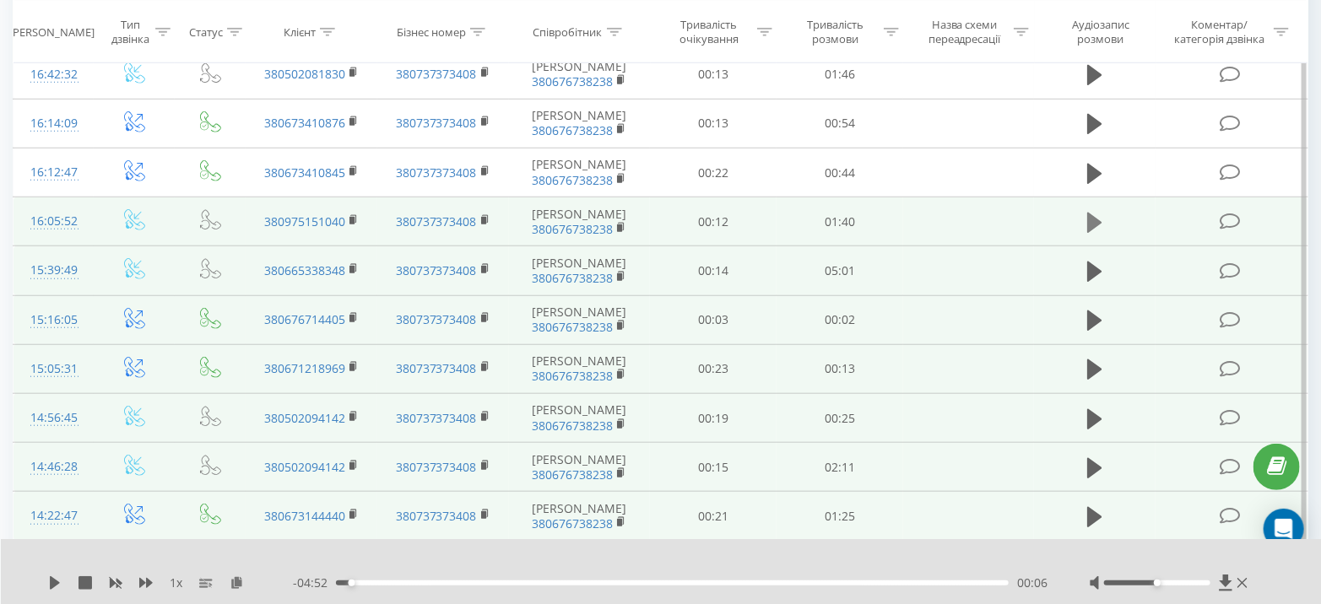
click at [1092, 215] on icon at bounding box center [1094, 223] width 15 height 20
click at [1092, 215] on icon at bounding box center [1090, 223] width 5 height 19
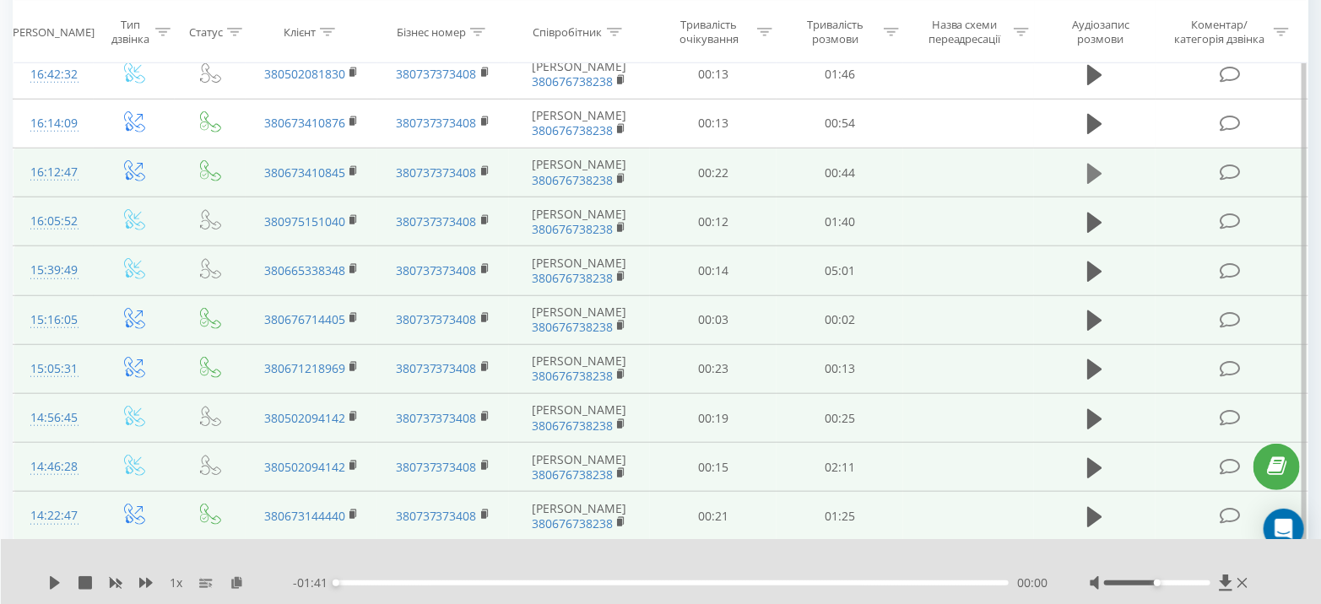
click at [1091, 173] on icon at bounding box center [1094, 173] width 15 height 20
click at [1091, 171] on icon at bounding box center [1090, 174] width 5 height 19
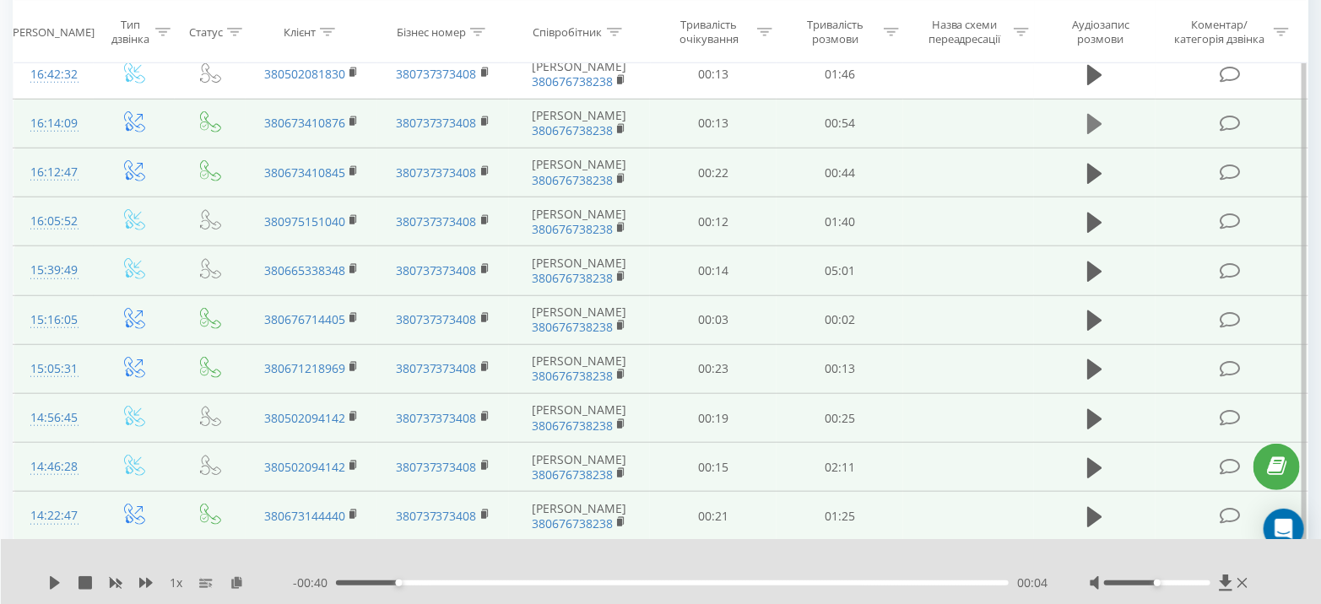
click at [1093, 120] on icon at bounding box center [1094, 124] width 15 height 20
click at [1093, 120] on icon at bounding box center [1094, 124] width 15 height 24
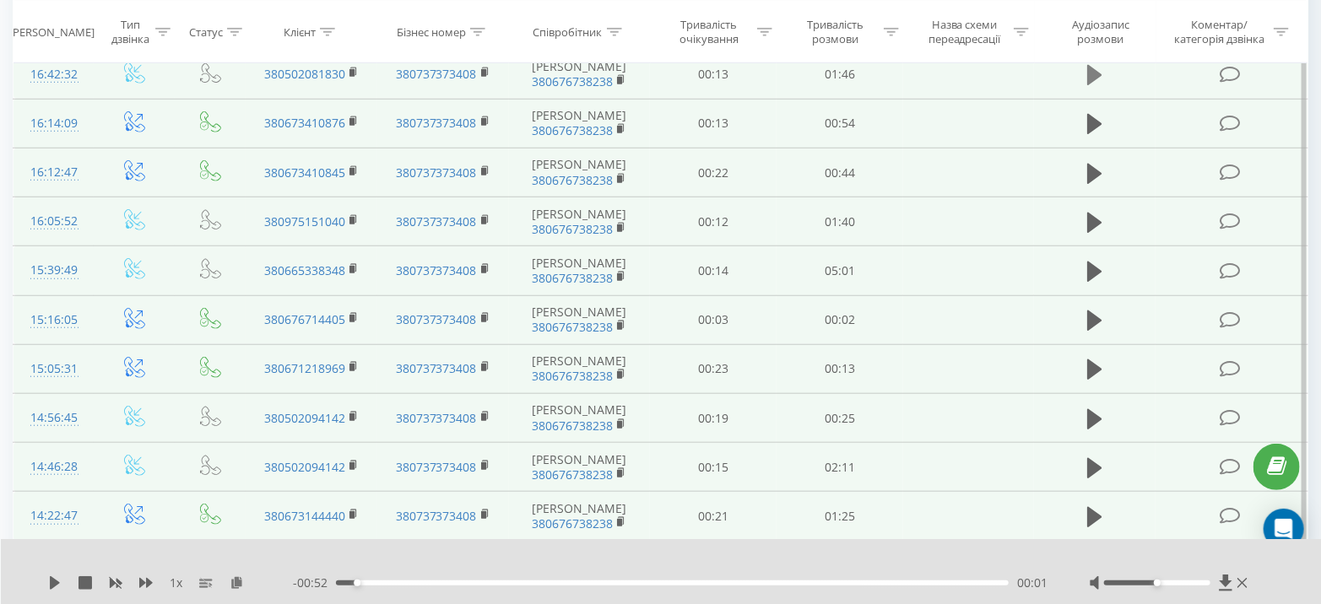
click at [1096, 81] on icon at bounding box center [1094, 75] width 15 height 24
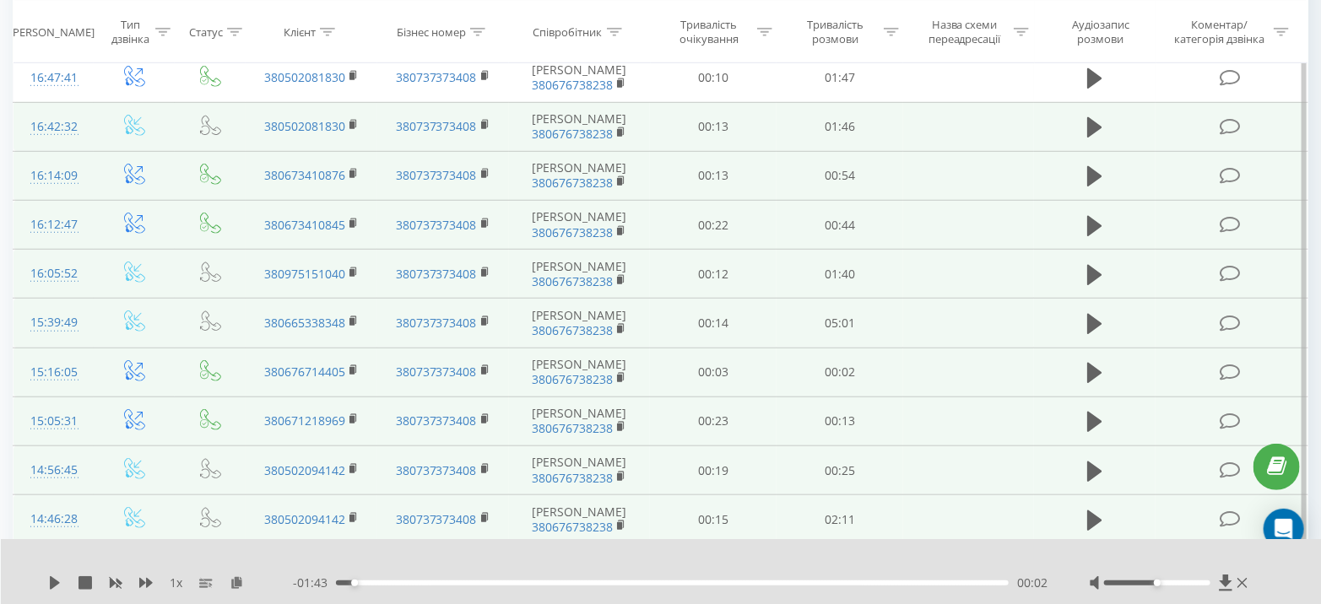
scroll to position [376, 0]
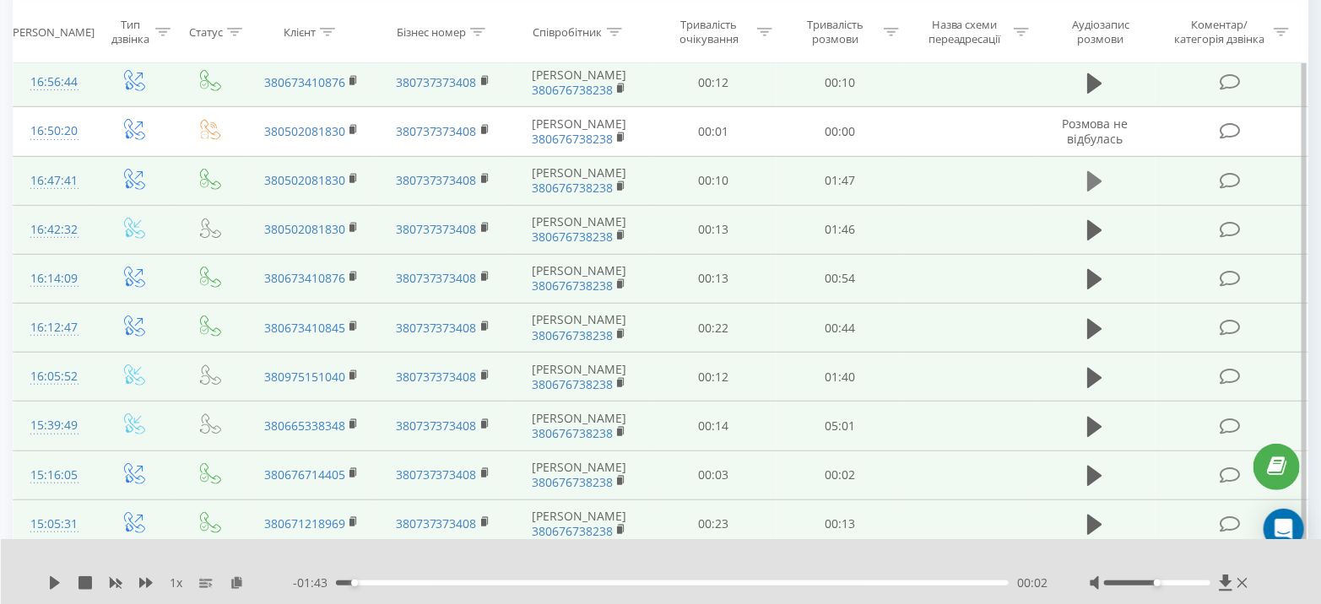
click at [1090, 185] on icon at bounding box center [1094, 181] width 15 height 20
click at [1091, 179] on icon at bounding box center [1090, 181] width 5 height 19
click at [1099, 84] on icon at bounding box center [1094, 84] width 15 height 24
click at [1099, 84] on icon at bounding box center [1099, 83] width 5 height 19
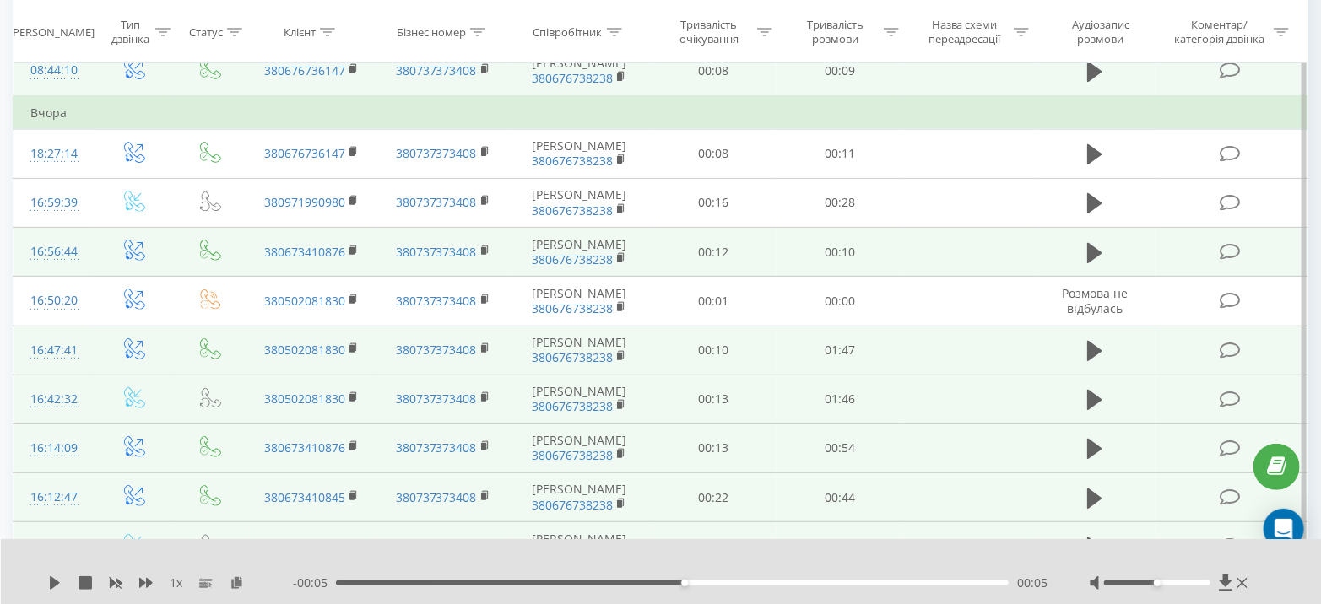
scroll to position [202, 0]
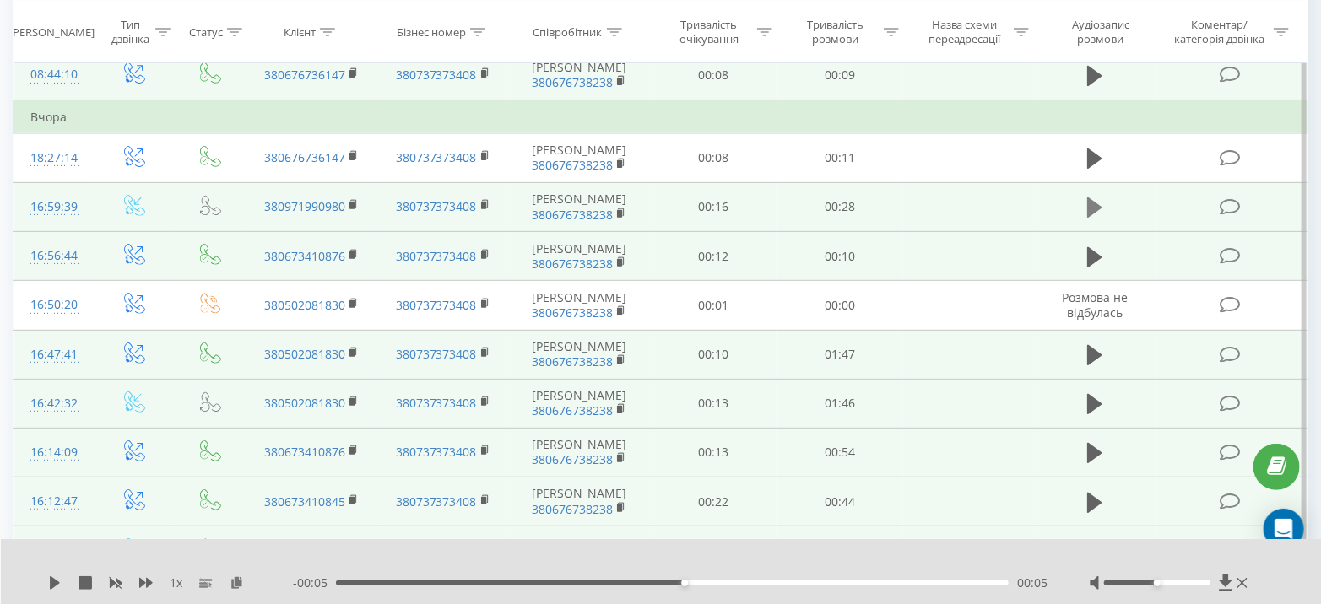
click at [1096, 208] on icon at bounding box center [1094, 208] width 15 height 20
click at [1096, 208] on icon at bounding box center [1094, 208] width 15 height 24
